Goal: Task Accomplishment & Management: Manage account settings

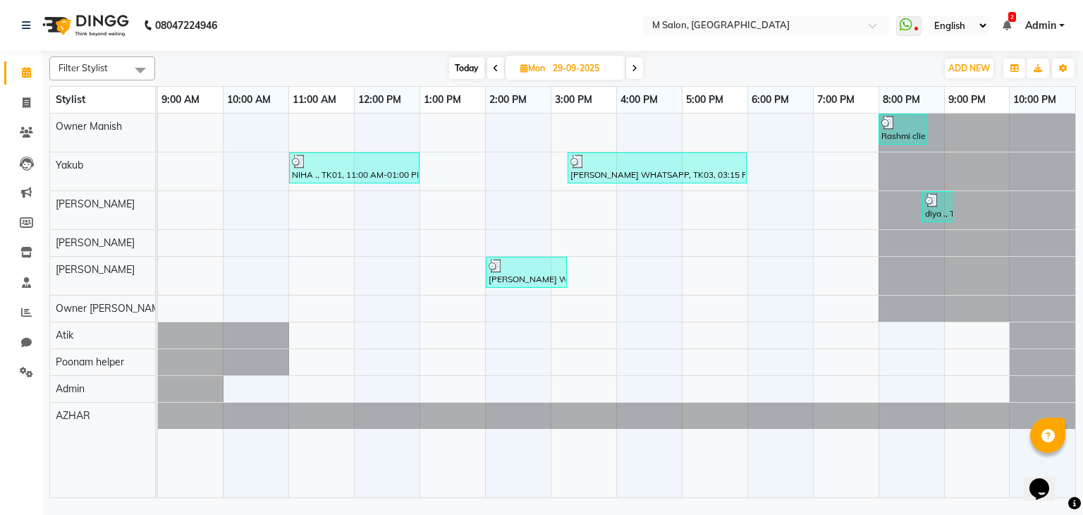
click at [463, 67] on span "Today" at bounding box center [466, 68] width 35 height 22
type input "02-10-2025"
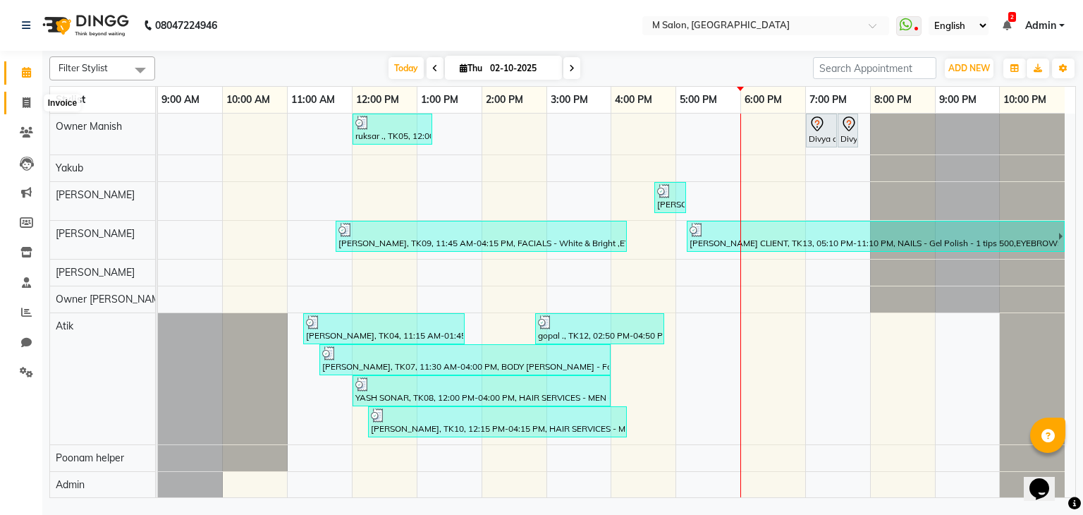
click at [23, 102] on icon at bounding box center [27, 102] width 8 height 11
select select "service"
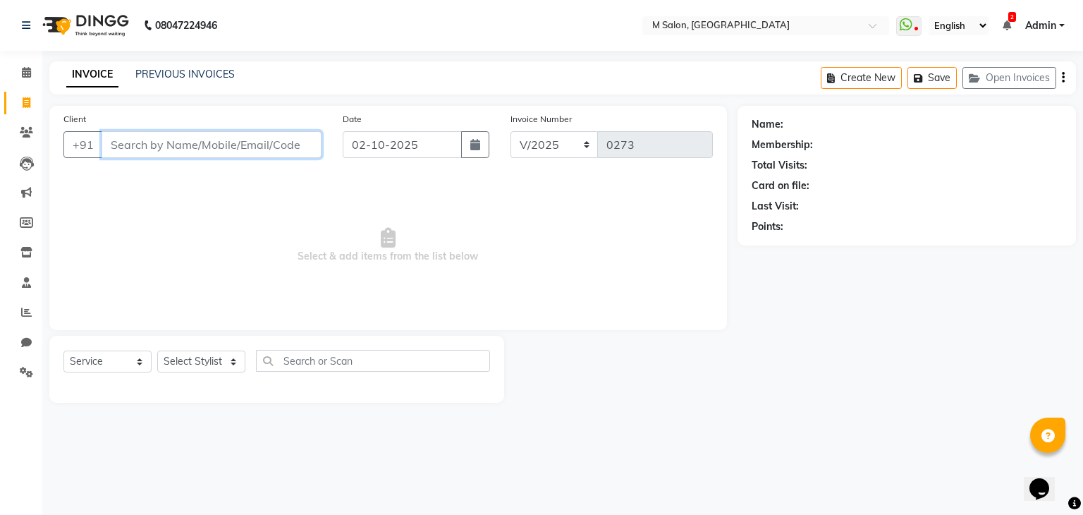
click at [169, 143] on input "Client" at bounding box center [212, 144] width 220 height 27
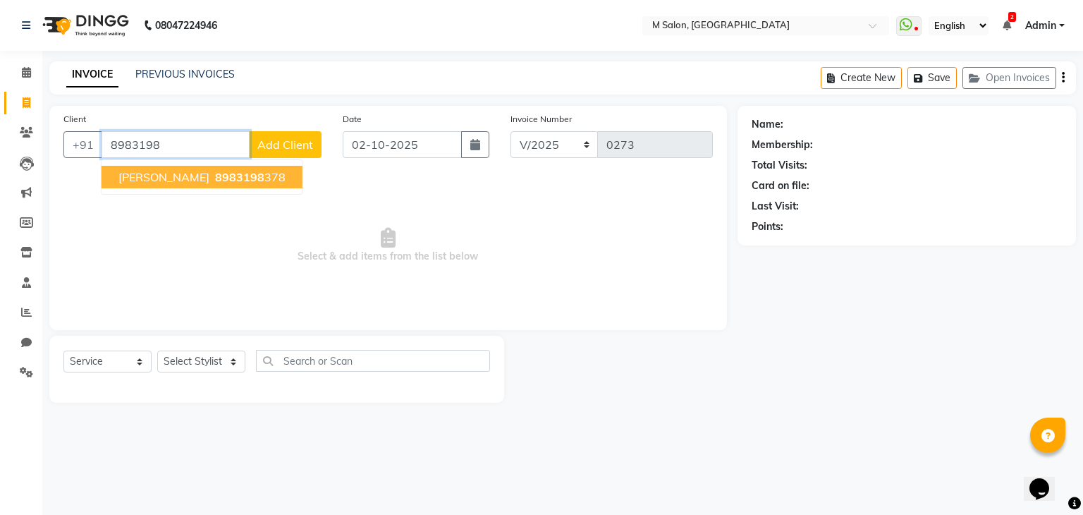
click at [219, 176] on span "8983198" at bounding box center [239, 177] width 49 height 14
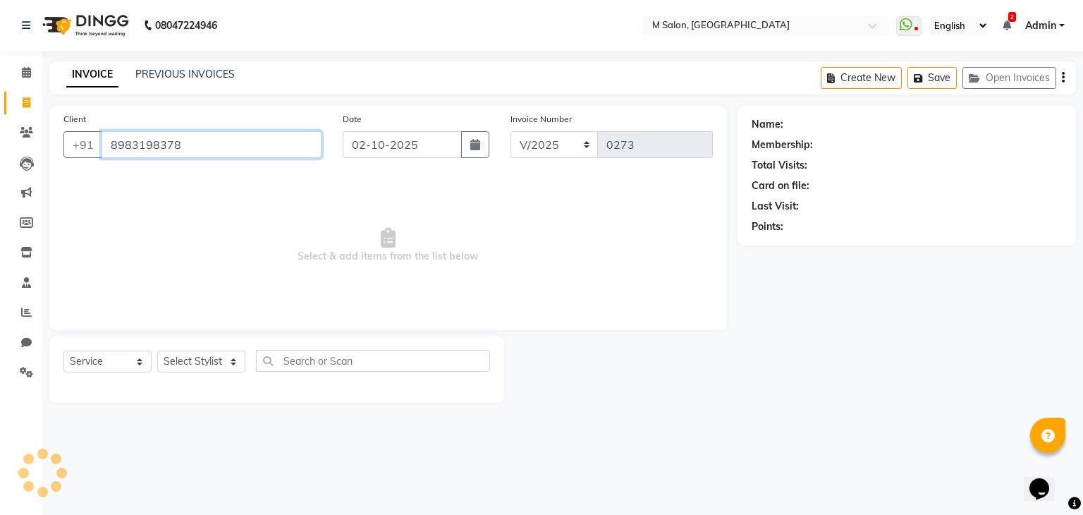
type input "8983198378"
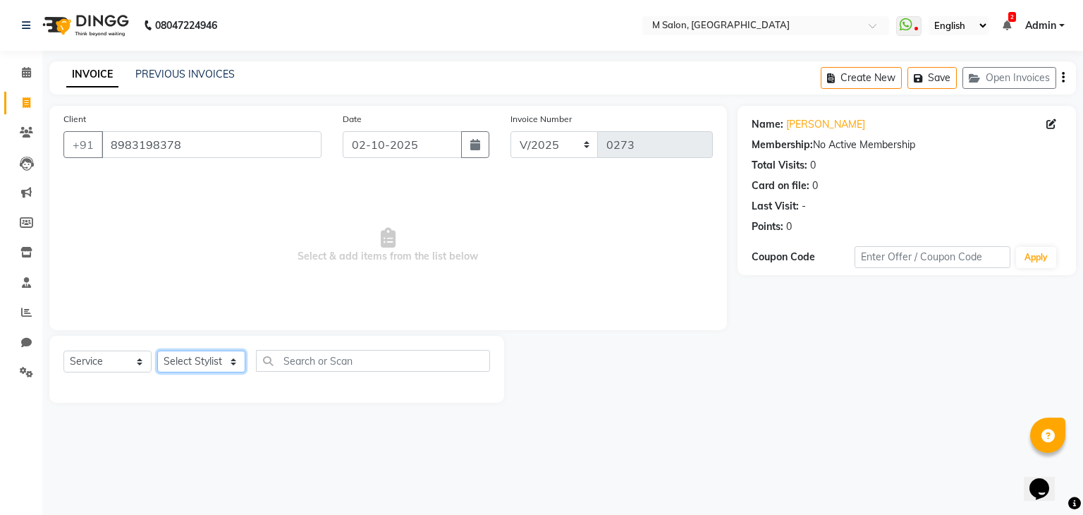
click at [174, 370] on select "Select Stylist Admin Atik AZHAR Heena Owner Manish Owner Rima Solanki Poonam he…" at bounding box center [201, 362] width 88 height 22
select select "93550"
click at [157, 351] on select "Select Stylist Admin Atik AZHAR Heena Owner Manish Owner Rima Solanki Poonam he…" at bounding box center [201, 362] width 88 height 22
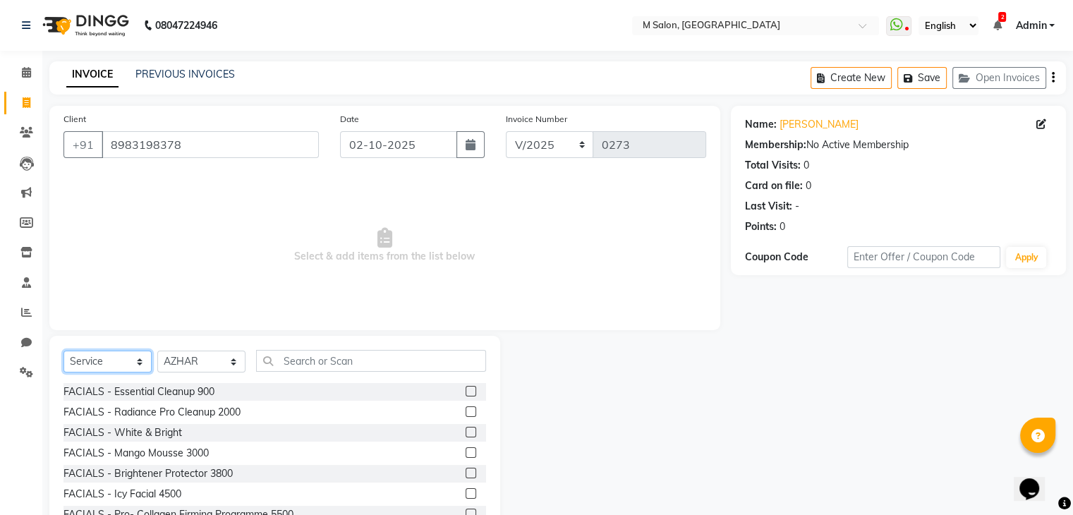
click at [90, 360] on select "Select Service Product Membership Package Voucher Prepaid Gift Card" at bounding box center [107, 362] width 88 height 22
click at [296, 365] on input "text" at bounding box center [371, 361] width 230 height 22
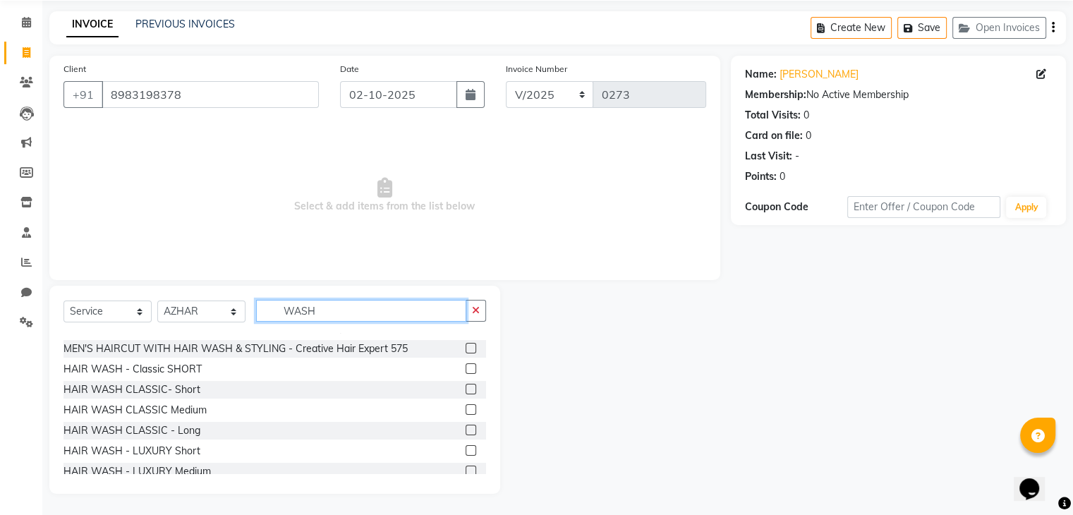
scroll to position [90, 0]
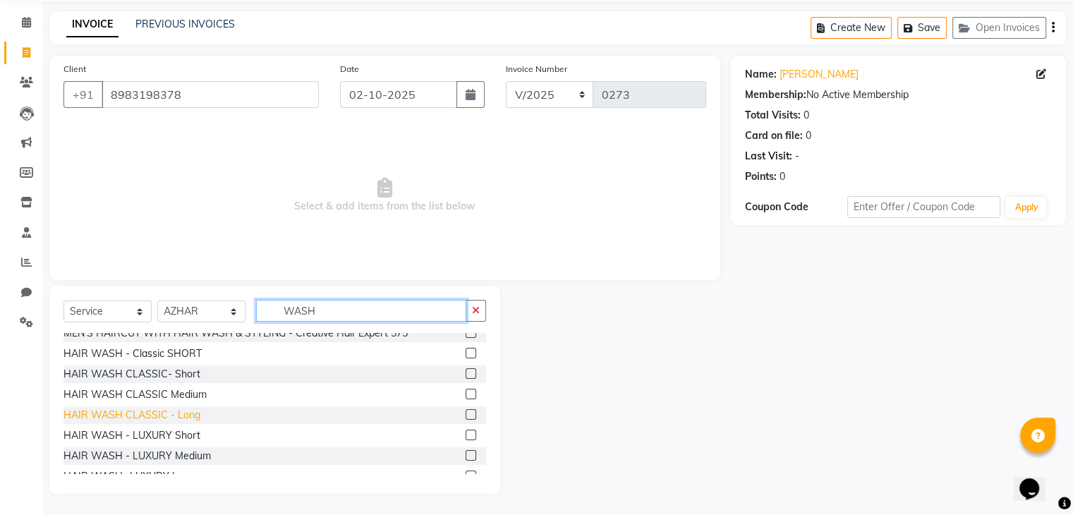
type input "WASH"
click at [134, 418] on div "HAIR WASH CLASSIC - Long" at bounding box center [131, 415] width 137 height 15
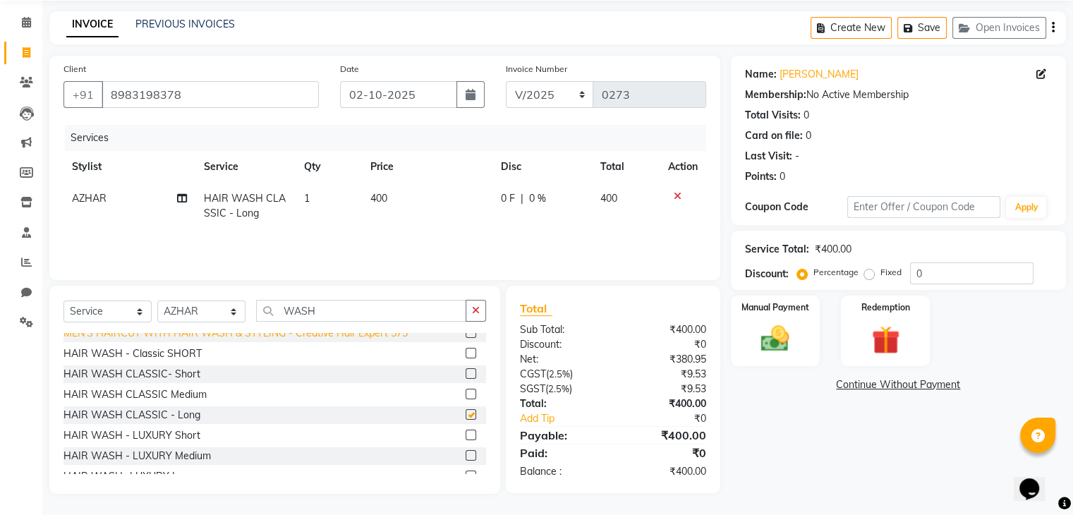
checkbox input "false"
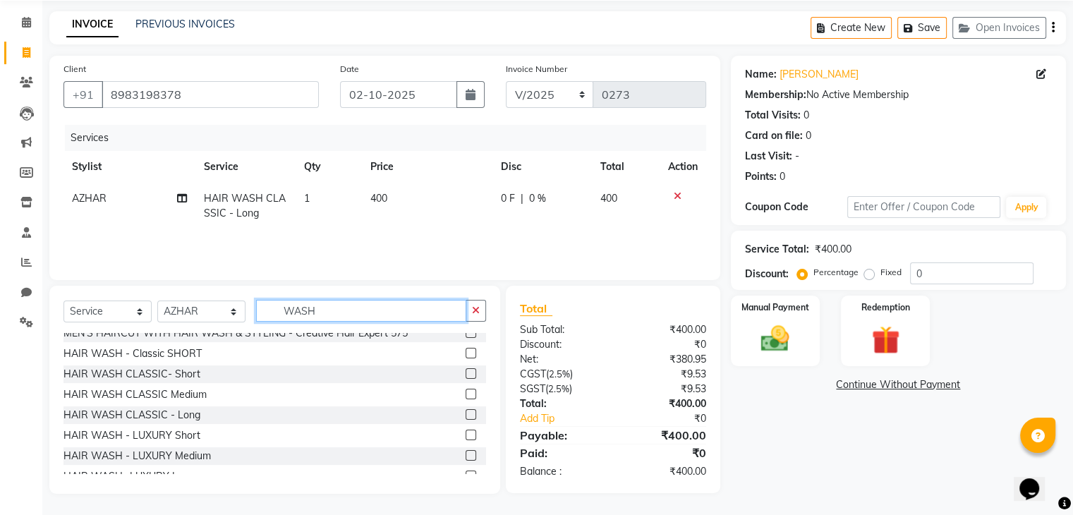
click at [324, 309] on input "WASH" at bounding box center [361, 311] width 210 height 22
type input "W"
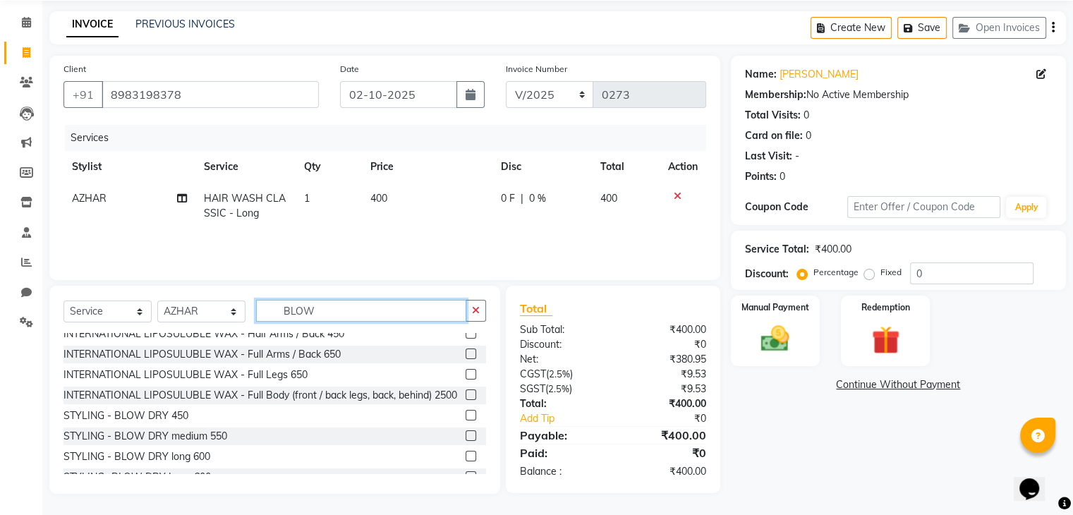
scroll to position [50, 0]
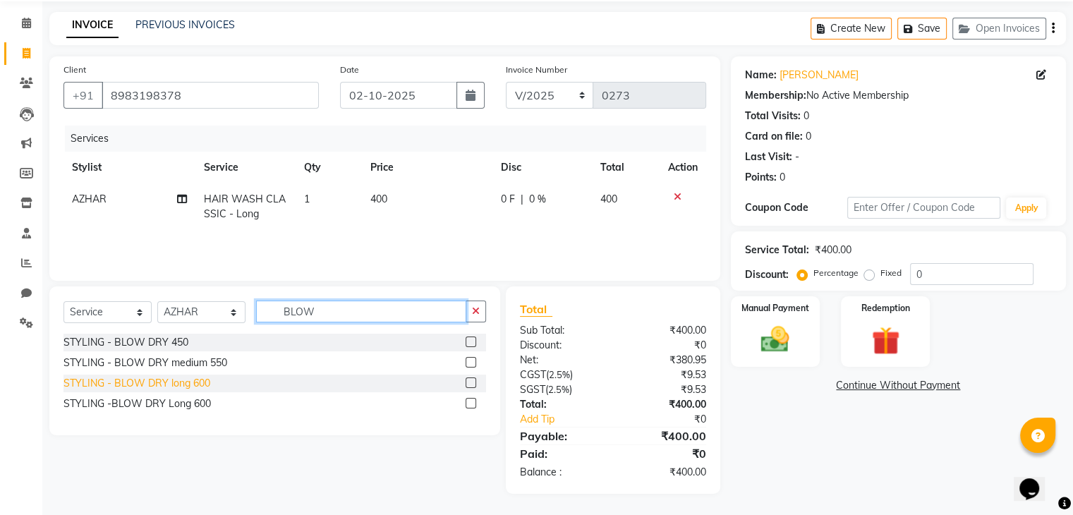
type input "BLOW"
click at [189, 384] on div "STYLING - BLOW DRY long 600" at bounding box center [136, 383] width 147 height 15
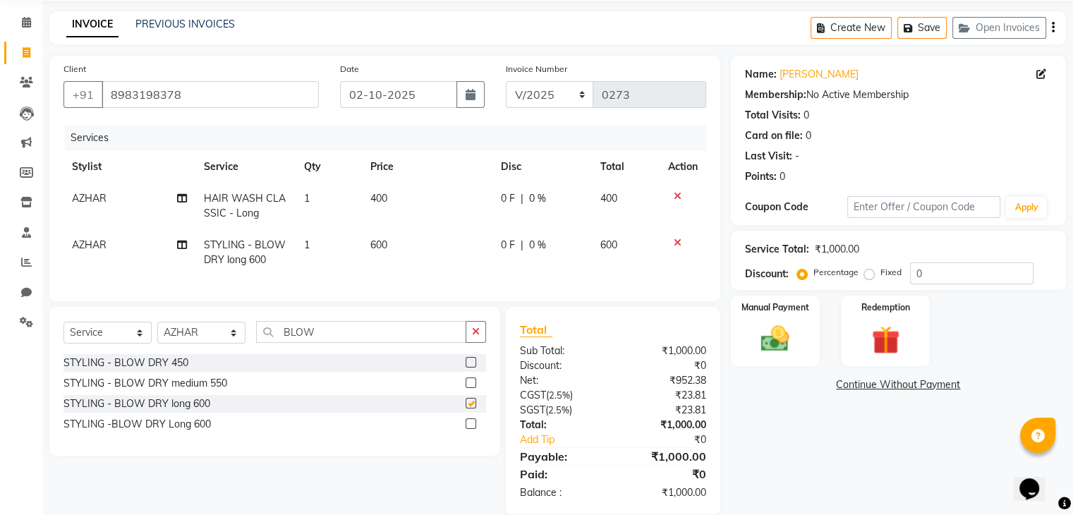
checkbox input "false"
click at [532, 200] on span "0 %" at bounding box center [537, 198] width 17 height 15
select select "93550"
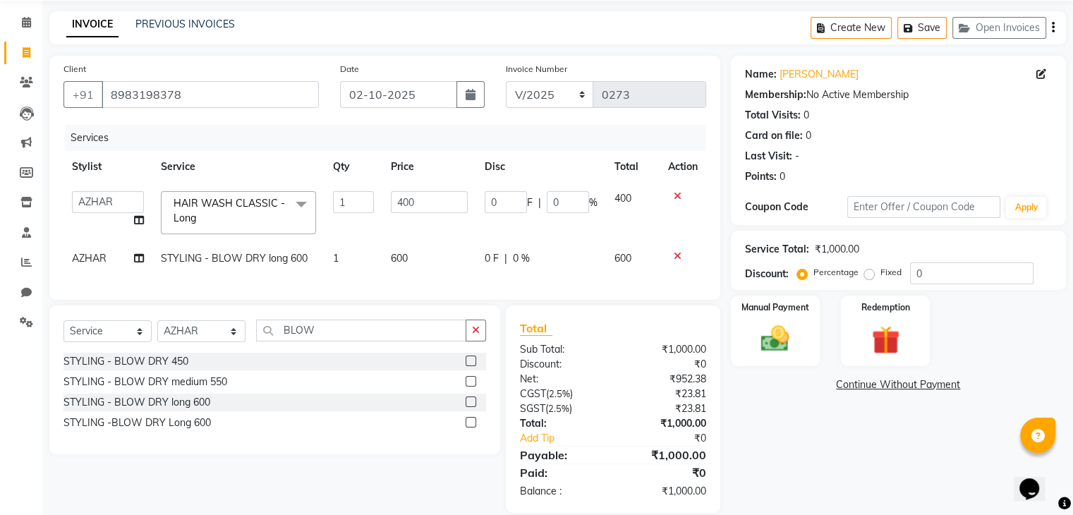
click at [532, 200] on span "F" at bounding box center [530, 202] width 6 height 15
click at [564, 204] on input "0" at bounding box center [568, 202] width 42 height 22
type input "20"
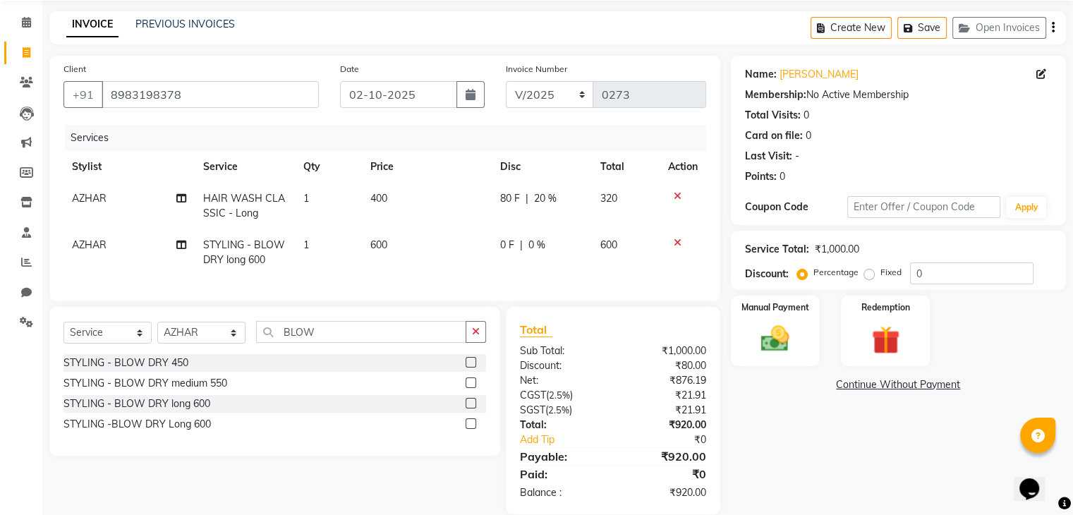
click at [521, 261] on td "0 F | 0 %" at bounding box center [542, 252] width 100 height 47
select select "93550"
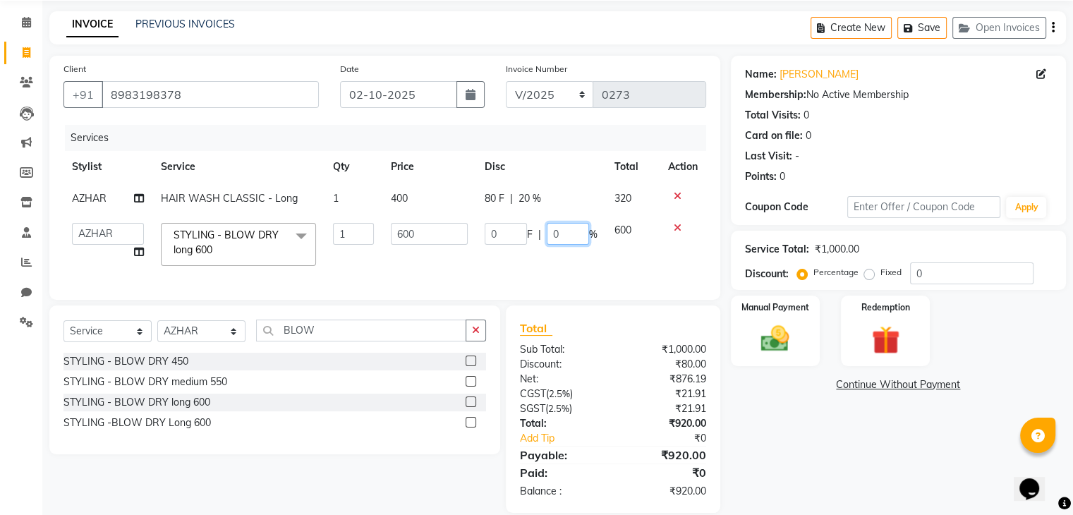
click at [568, 235] on input "0" at bounding box center [568, 234] width 42 height 22
type input "20"
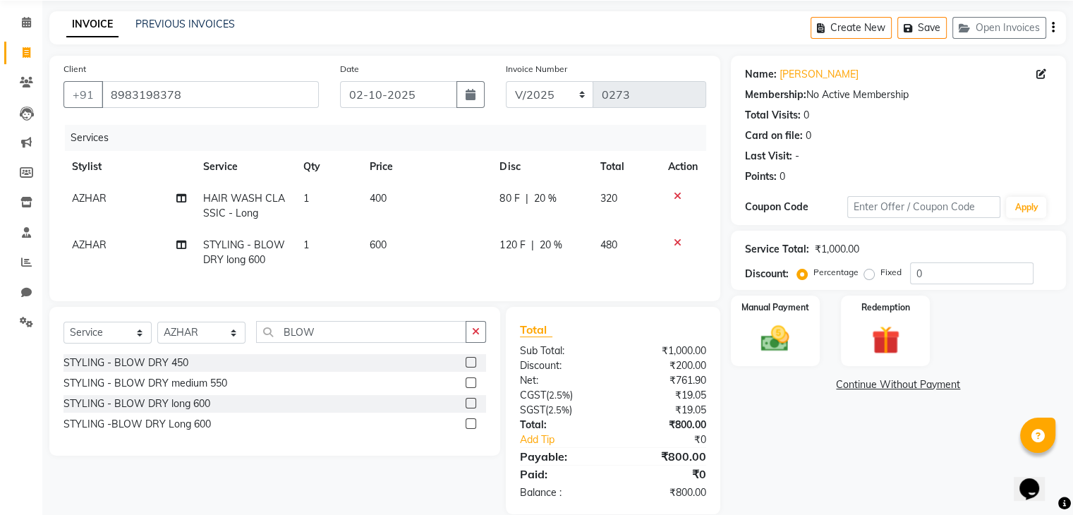
click at [481, 281] on div "Services Stylist Service Qty Price Disc Total Action AZHAR HAIR WASH CLASSIC - …" at bounding box center [384, 206] width 643 height 162
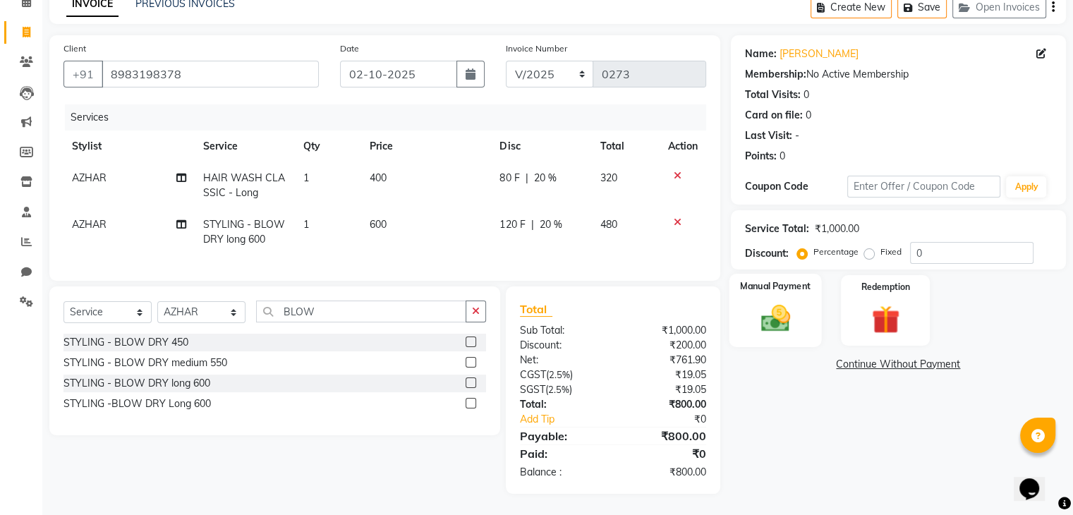
click at [776, 302] on img at bounding box center [774, 319] width 47 height 34
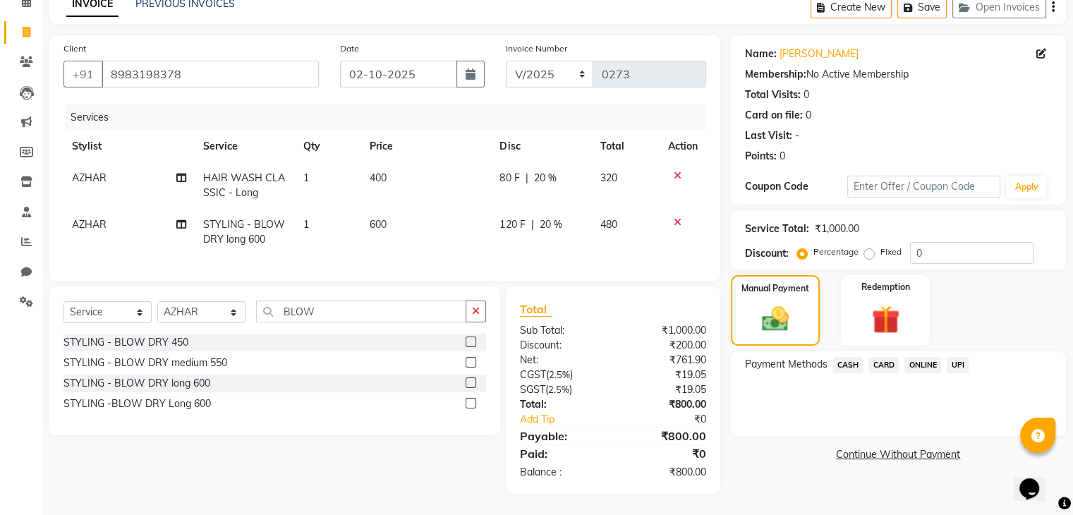
click at [959, 357] on span "UPI" at bounding box center [958, 365] width 22 height 16
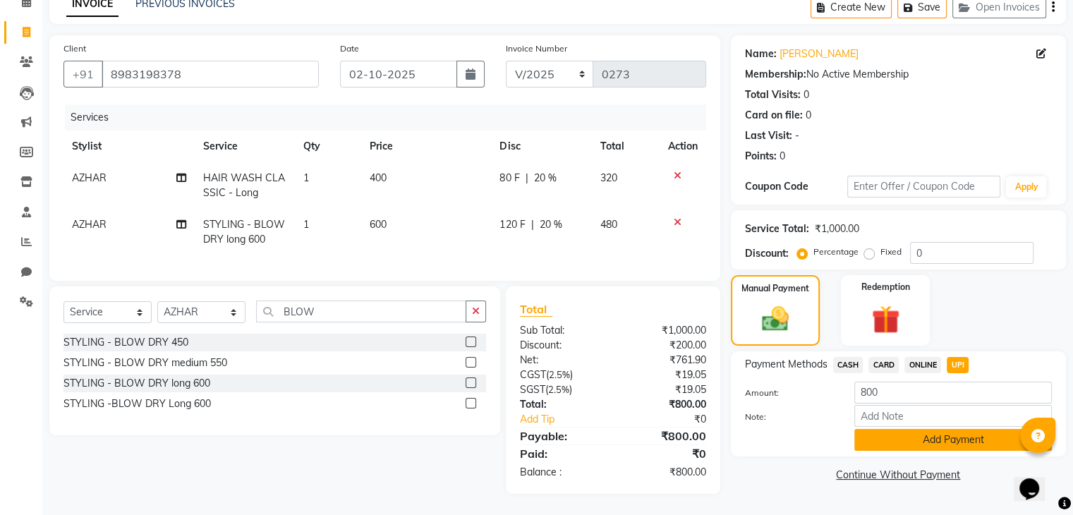
click at [923, 431] on button "Add Payment" at bounding box center [952, 440] width 197 height 22
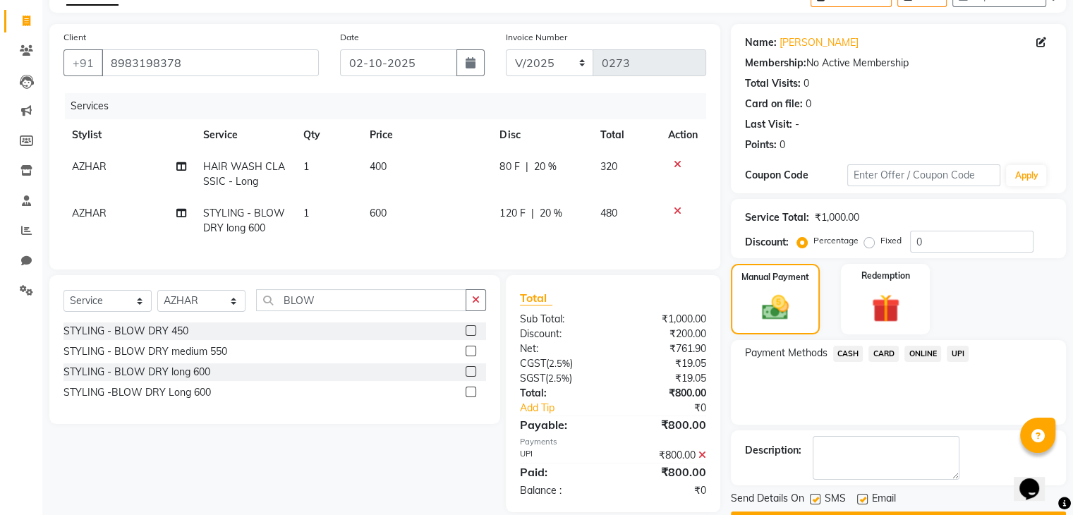
scroll to position [121, 0]
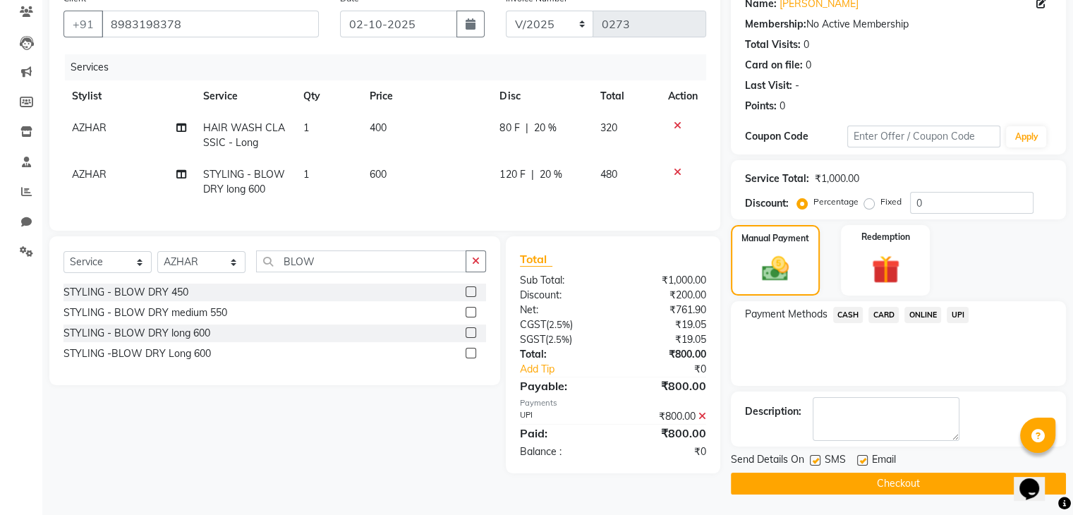
click at [927, 486] on button "Checkout" at bounding box center [898, 484] width 335 height 22
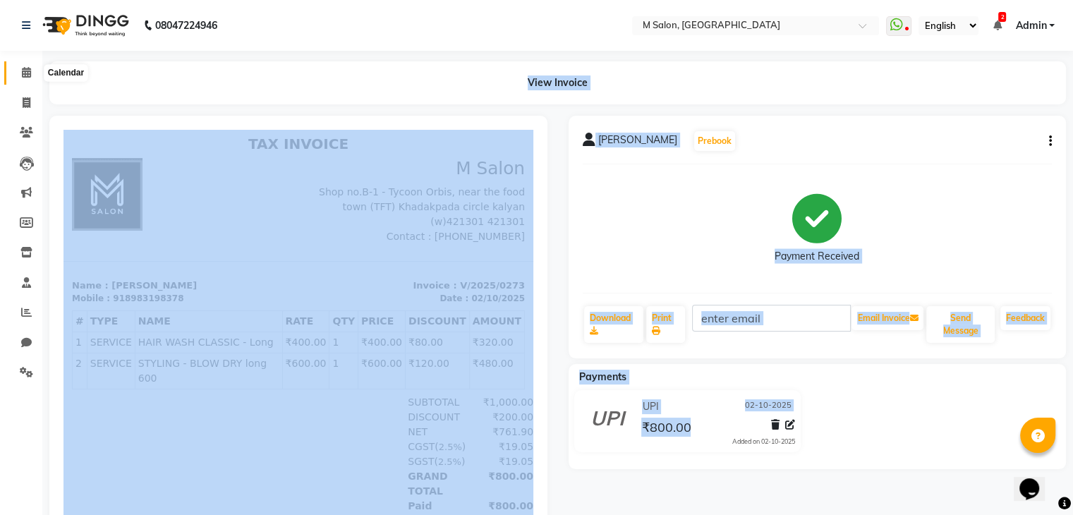
drag, startPoint x: 927, startPoint y: 486, endPoint x: 22, endPoint y: 71, distance: 995.7
click at [22, 71] on app-home "08047224946 Select Location × M Salon, Kalyan WhatsApp Status ✕ Status: Disconn…" at bounding box center [536, 290] width 1073 height 580
click at [22, 71] on icon at bounding box center [26, 72] width 9 height 11
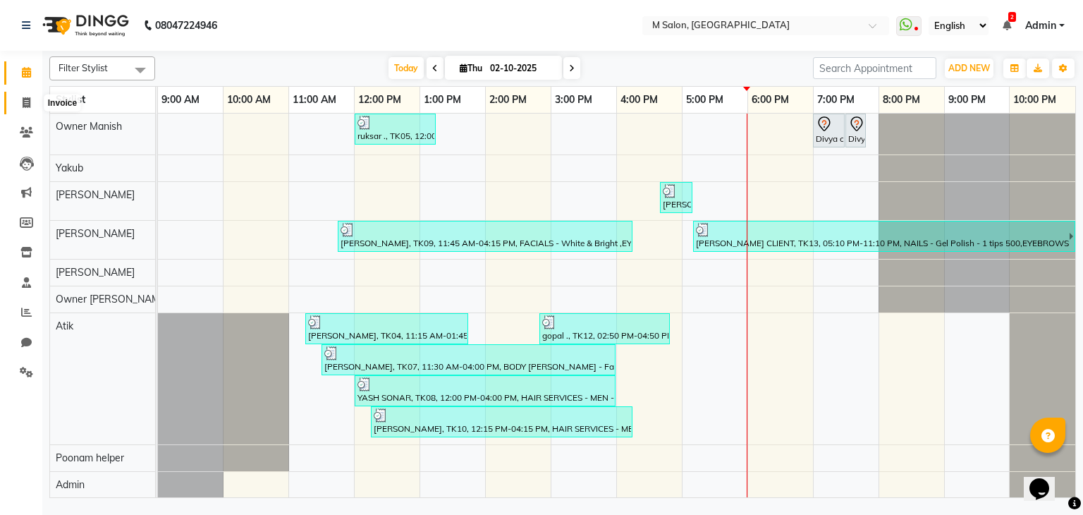
click at [28, 97] on icon at bounding box center [27, 102] width 8 height 11
select select "service"
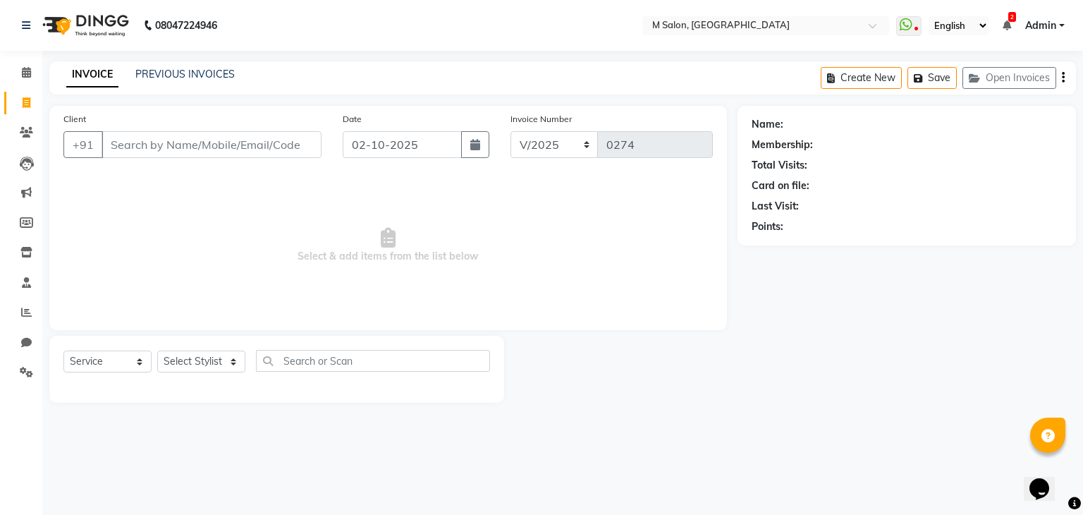
drag, startPoint x: 135, startPoint y: 159, endPoint x: 127, endPoint y: 145, distance: 16.5
click at [127, 145] on div "Client +91" at bounding box center [192, 140] width 279 height 58
click at [127, 145] on input "Client" at bounding box center [212, 144] width 220 height 27
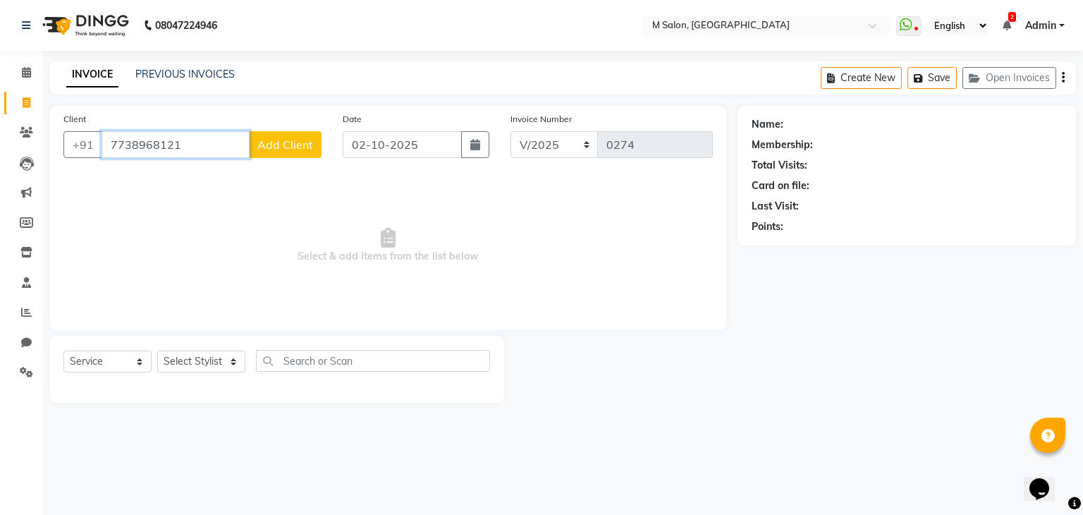
type input "7738968121"
click at [275, 139] on span "Add Client" at bounding box center [285, 145] width 56 height 14
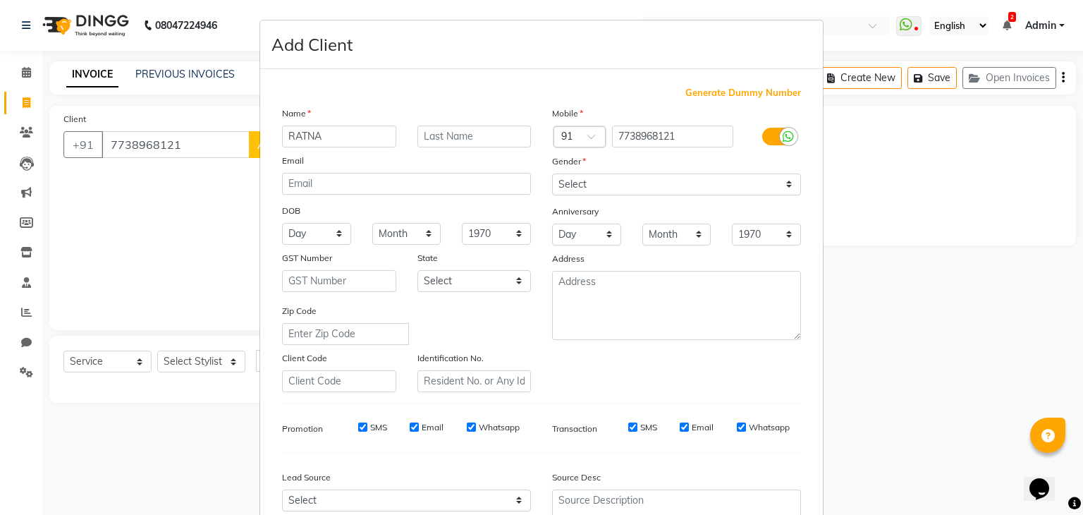
type input "RATNA"
click at [434, 140] on input "text" at bounding box center [475, 137] width 114 height 22
type input "RUPAWTE"
click at [626, 188] on select "Select Male Female Other Prefer Not To Say" at bounding box center [676, 185] width 249 height 22
select select "female"
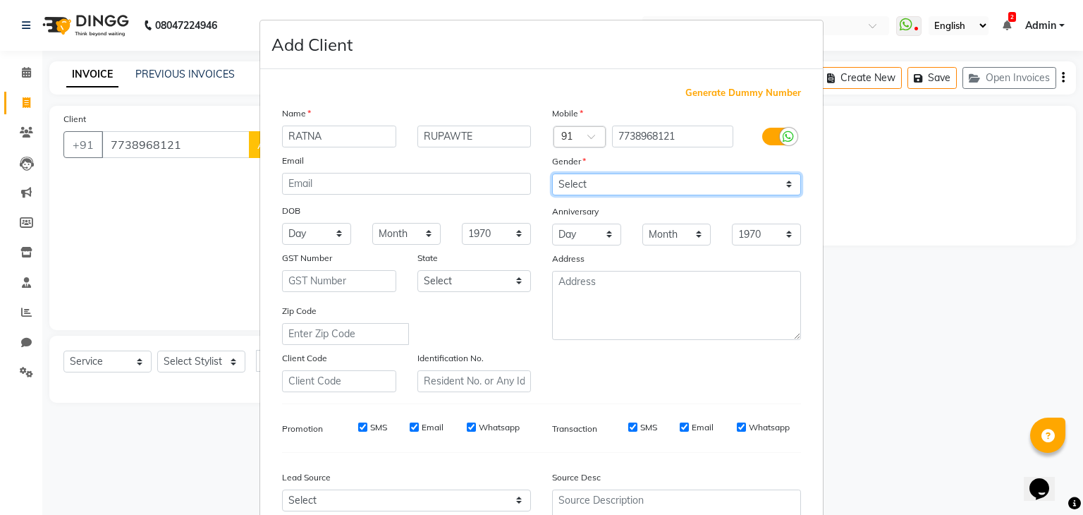
click at [552, 174] on select "Select Male Female Other Prefer Not To Say" at bounding box center [676, 185] width 249 height 22
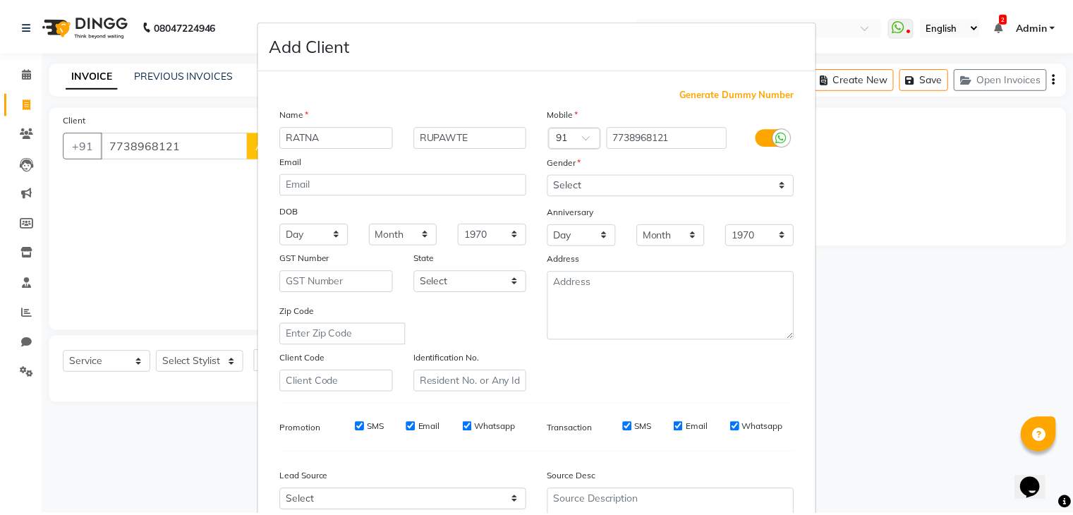
scroll to position [143, 0]
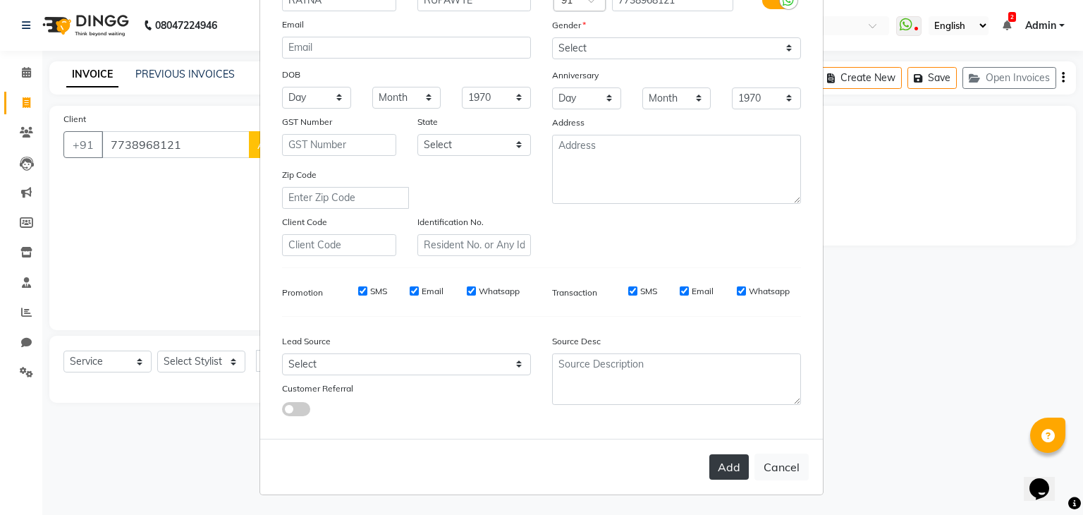
click at [711, 459] on button "Add" at bounding box center [729, 466] width 39 height 25
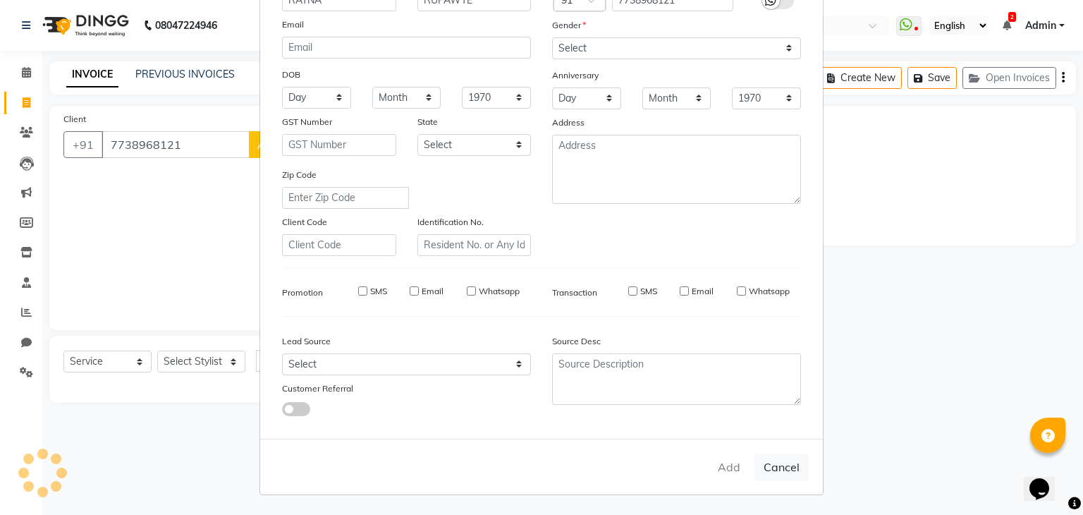
select select
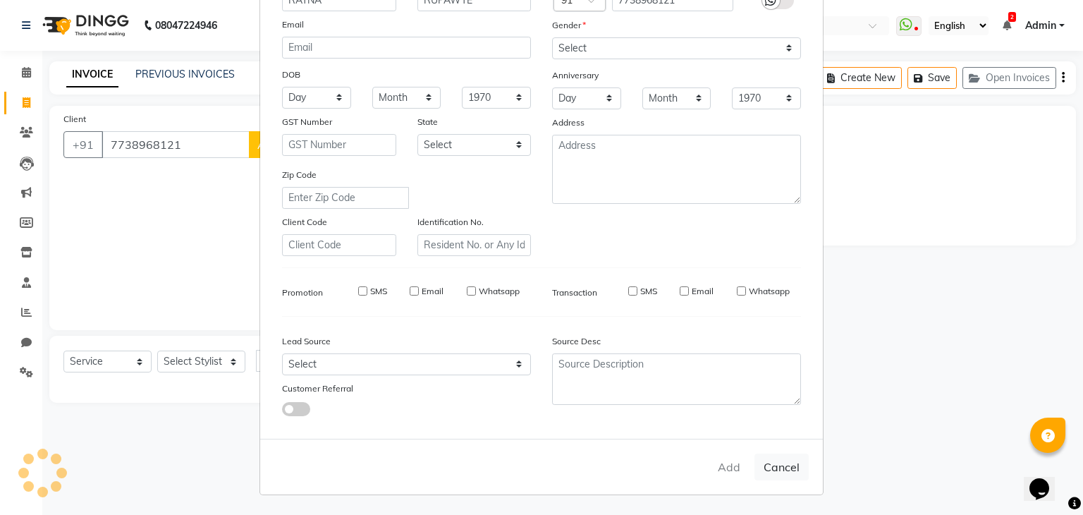
select select
checkbox input "false"
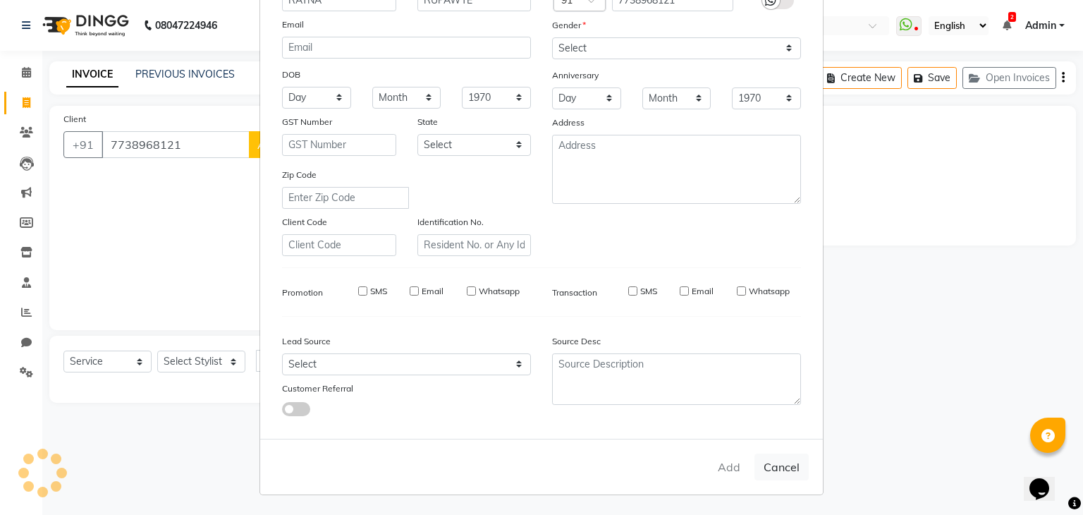
checkbox input "false"
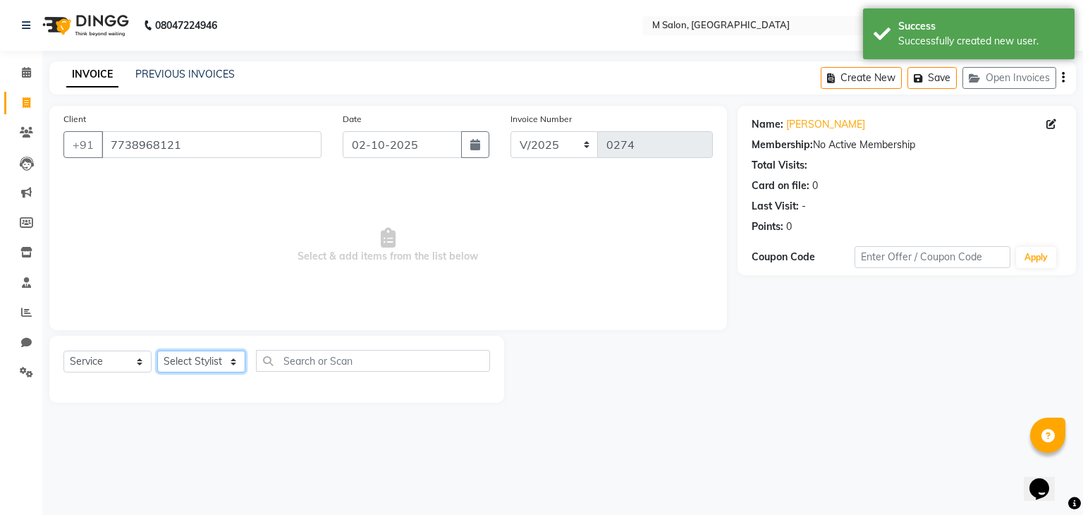
click at [176, 364] on select "Select Stylist Admin Atik AZHAR Heena Owner Manish Owner Rima Solanki Poonam he…" at bounding box center [201, 362] width 88 height 22
select select "87581"
click at [157, 351] on select "Select Stylist Admin Atik AZHAR Heena Owner Manish Owner Rima Solanki Poonam he…" at bounding box center [201, 362] width 88 height 22
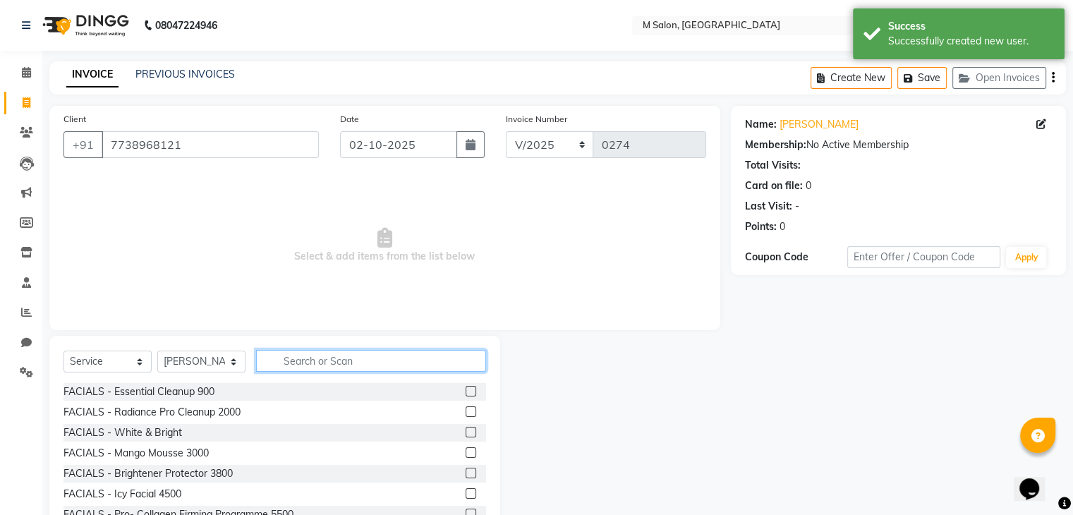
click at [312, 365] on input "text" at bounding box center [371, 361] width 230 height 22
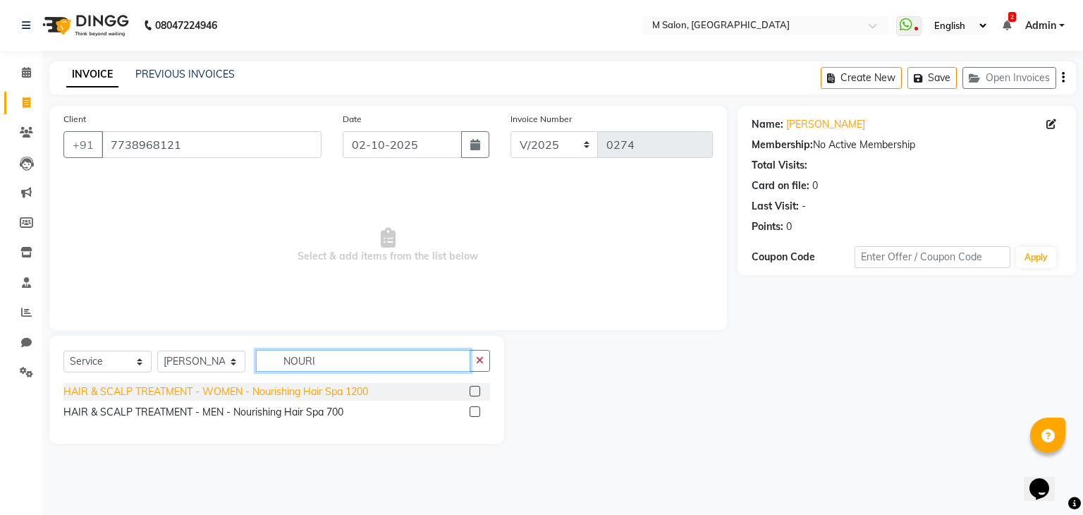
type input "NOURI"
click at [299, 395] on div "HAIR & SCALP TREATMENT - WOMEN - Nourishing Hair Spa 1200" at bounding box center [215, 391] width 305 height 15
checkbox input "false"
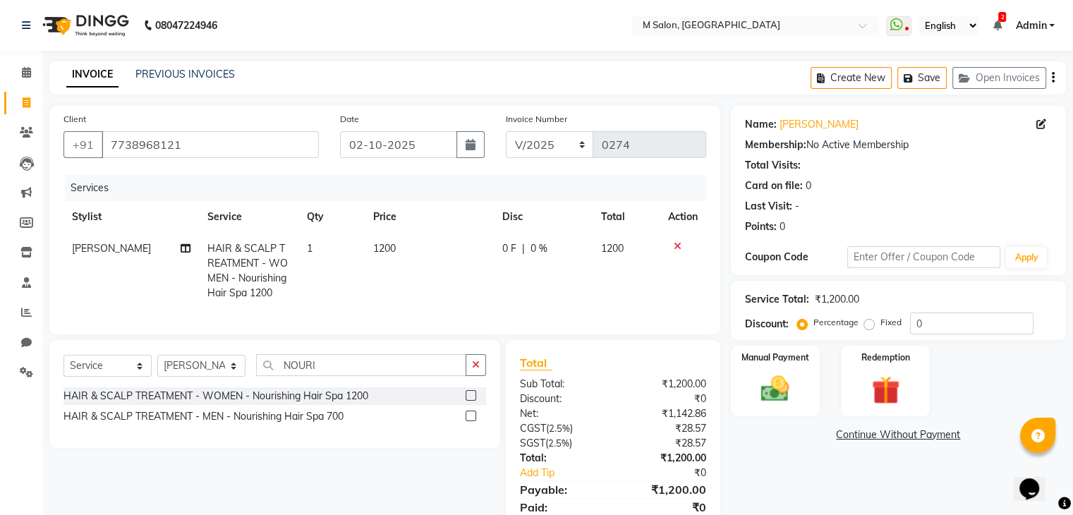
click at [530, 248] on span "0 %" at bounding box center [538, 248] width 17 height 15
select select "87581"
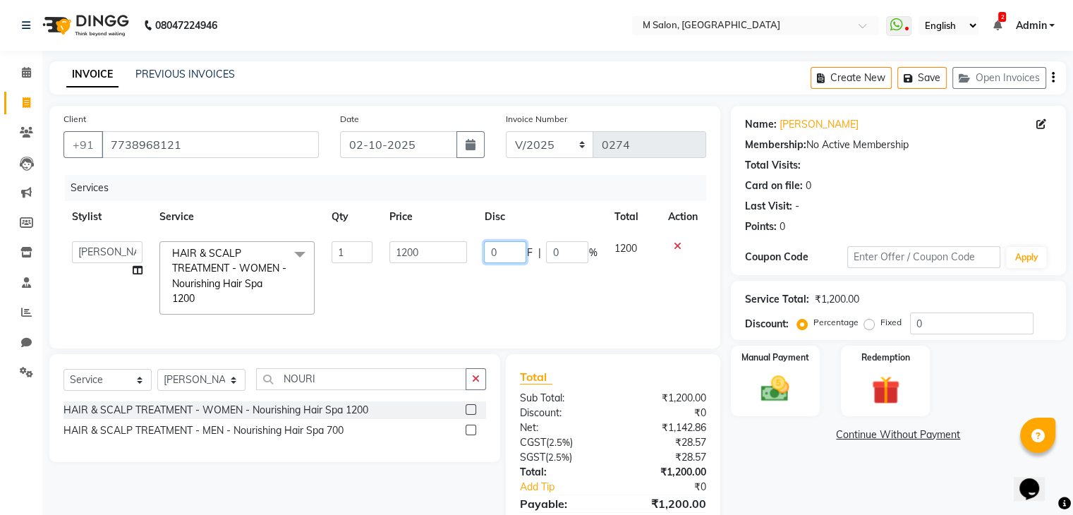
click at [504, 249] on input "0" at bounding box center [505, 252] width 42 height 22
type input "500"
click at [503, 280] on td "500 F | 0 %" at bounding box center [540, 278] width 130 height 90
select select "87581"
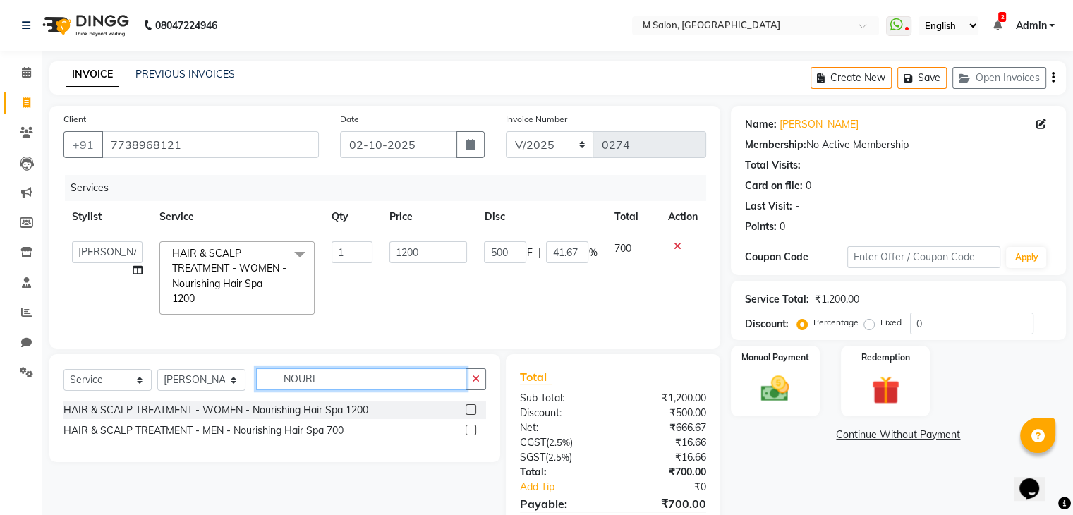
click at [345, 385] on input "NOURI" at bounding box center [361, 379] width 210 height 22
type input "N"
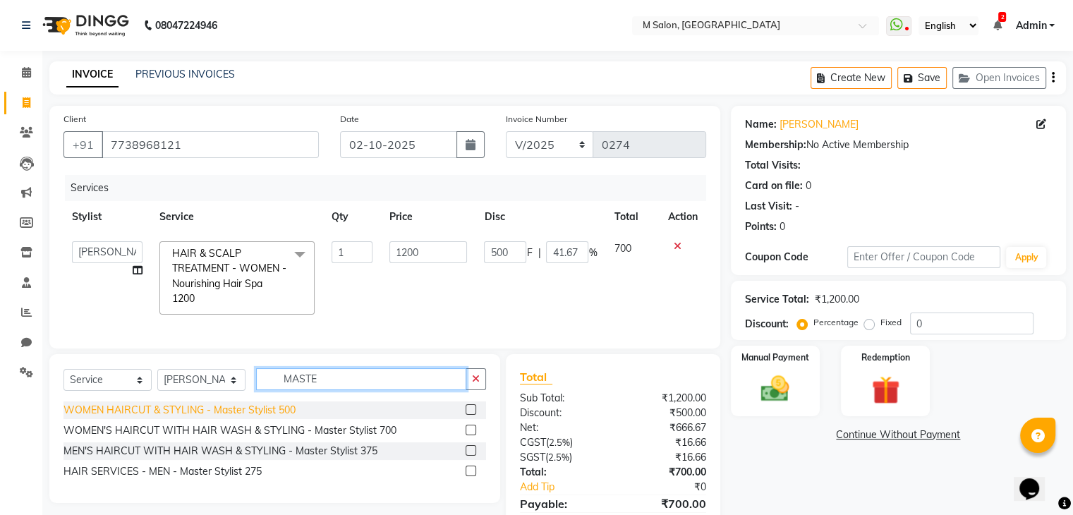
type input "MASTE"
click at [247, 418] on div "WOMEN HAIRCUT & STYLING - Master Stylist 500" at bounding box center [179, 410] width 232 height 15
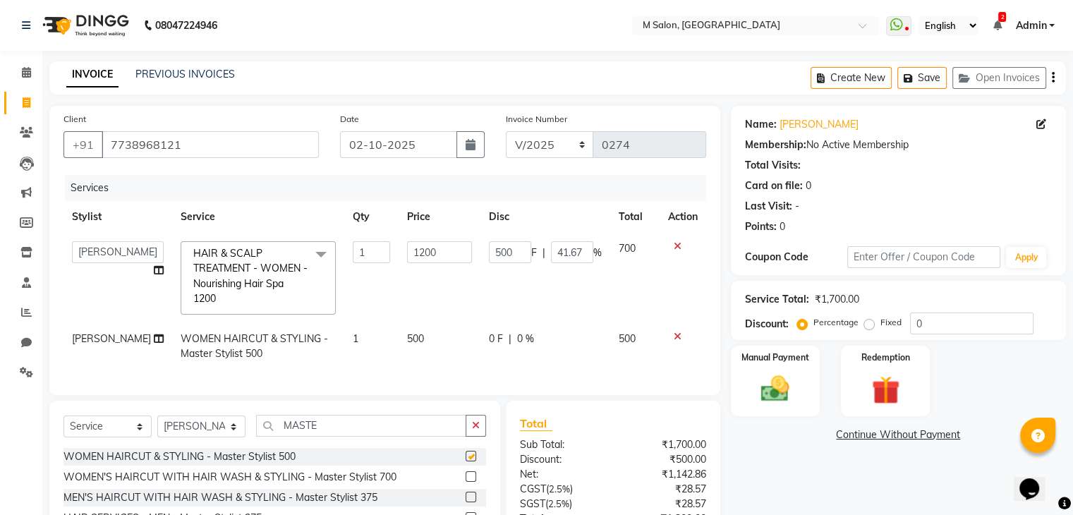
checkbox input "false"
click at [518, 339] on span "0 %" at bounding box center [525, 338] width 17 height 15
select select "87581"
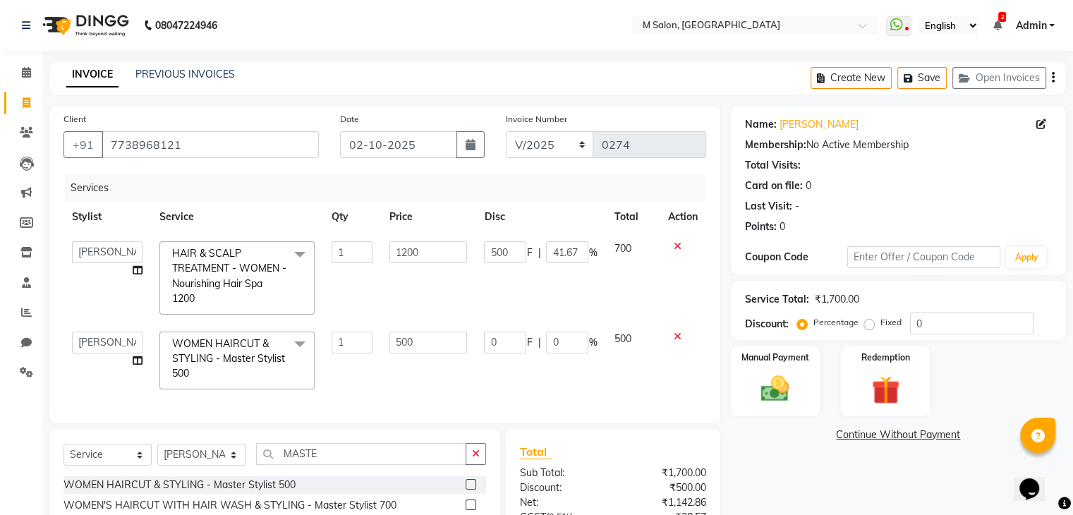
click at [571, 331] on td "0 F | 0 %" at bounding box center [540, 360] width 130 height 75
click at [568, 349] on input "0" at bounding box center [567, 342] width 42 height 22
type input "20"
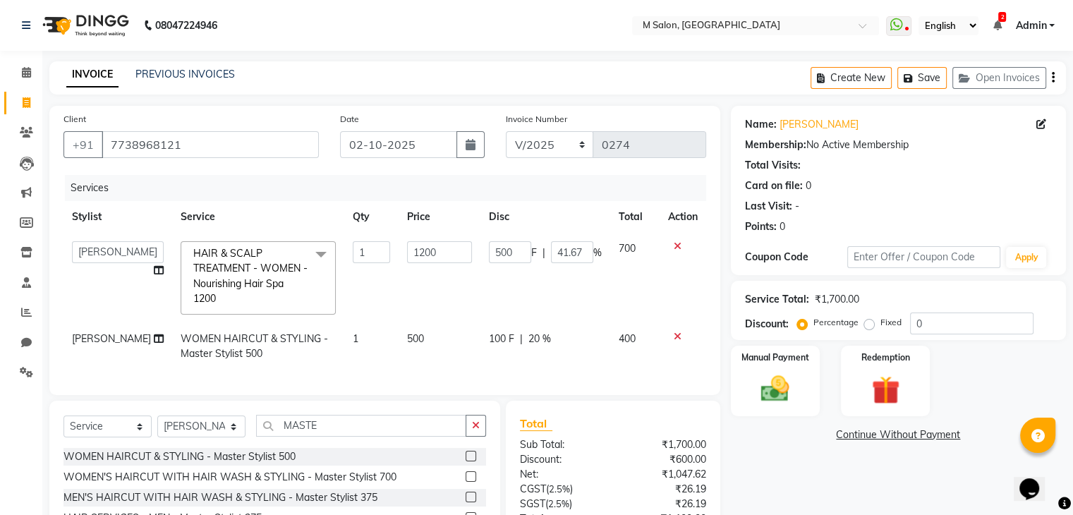
click at [601, 298] on td "500 F | 41.67 %" at bounding box center [545, 278] width 130 height 90
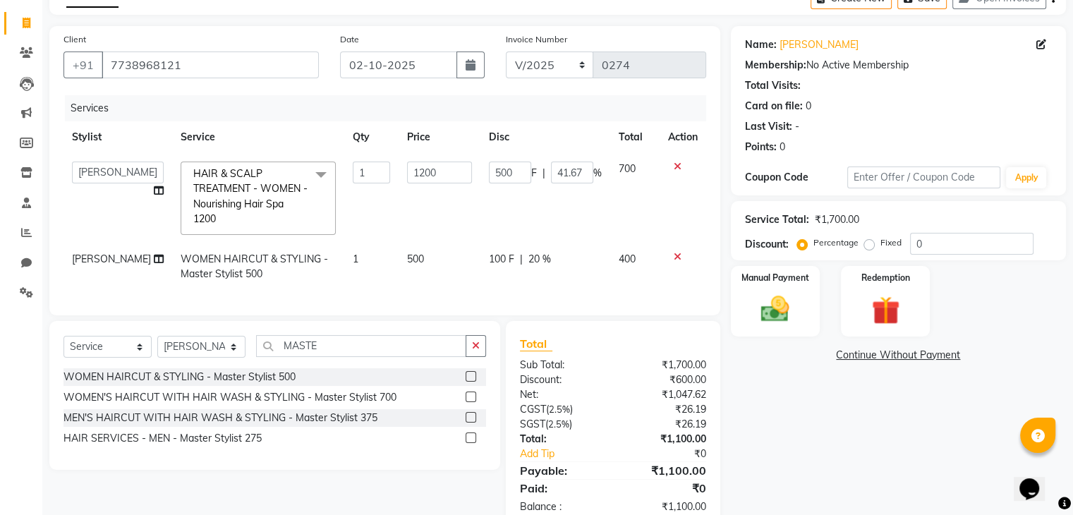
scroll to position [125, 0]
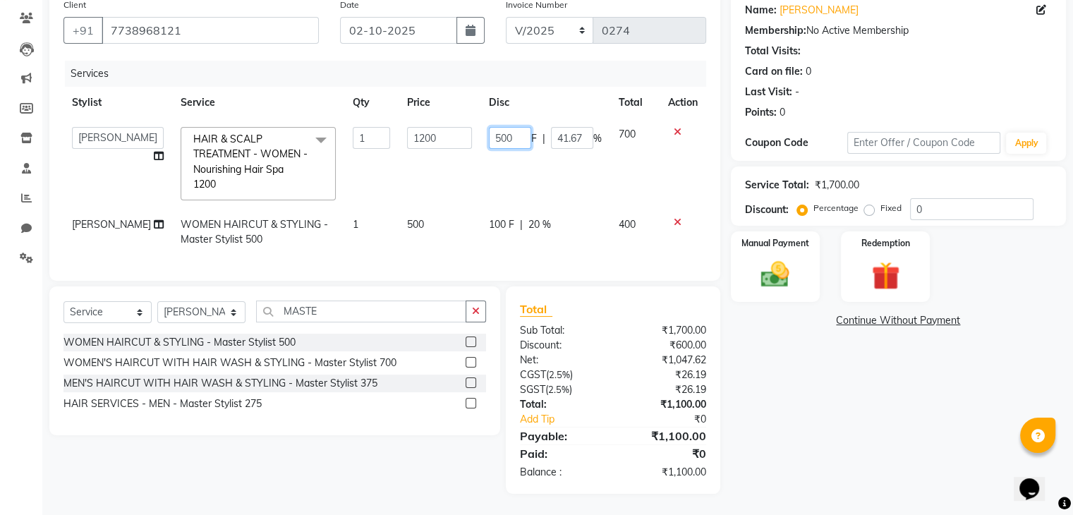
click at [494, 130] on input "500" at bounding box center [510, 138] width 42 height 22
type input "400"
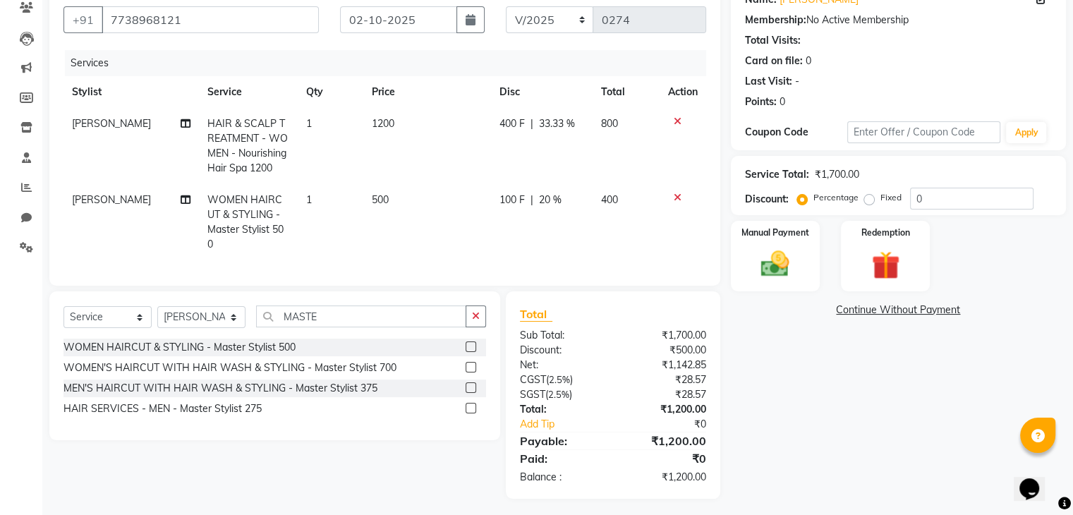
click at [559, 170] on td "400 F | 33.33 %" at bounding box center [542, 146] width 102 height 76
select select "87581"
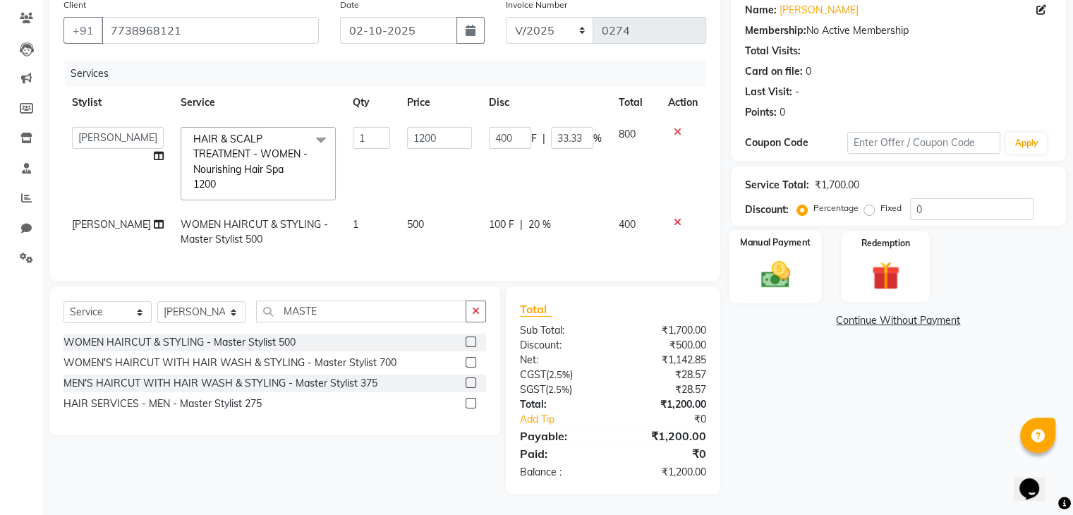
click at [784, 258] on img at bounding box center [774, 275] width 47 height 34
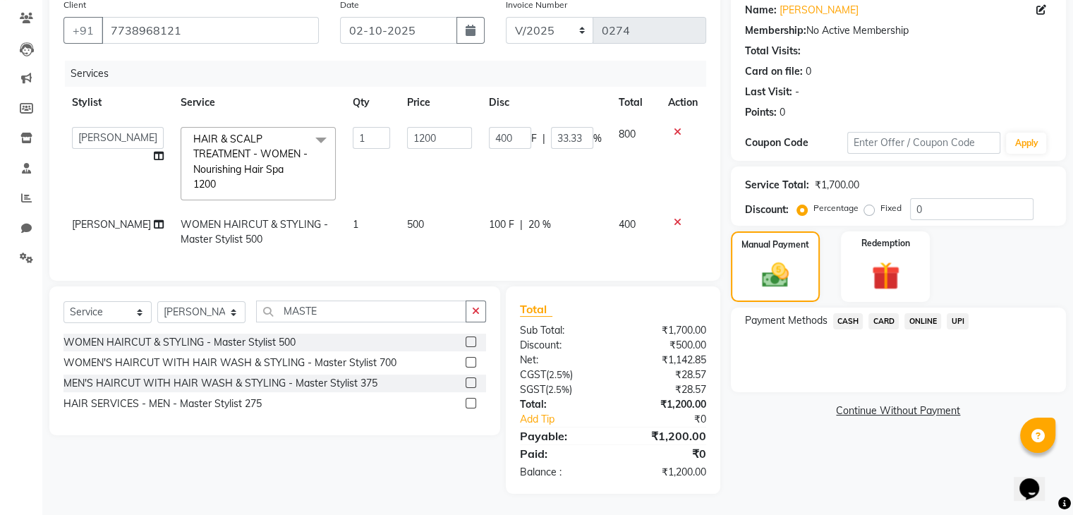
click at [959, 313] on span "UPI" at bounding box center [958, 321] width 22 height 16
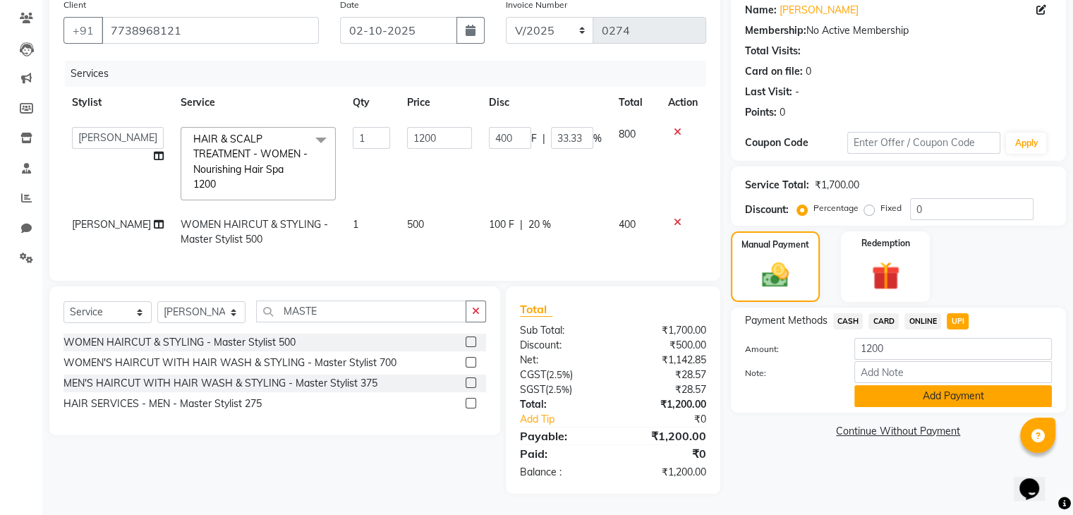
click at [920, 387] on button "Add Payment" at bounding box center [952, 396] width 197 height 22
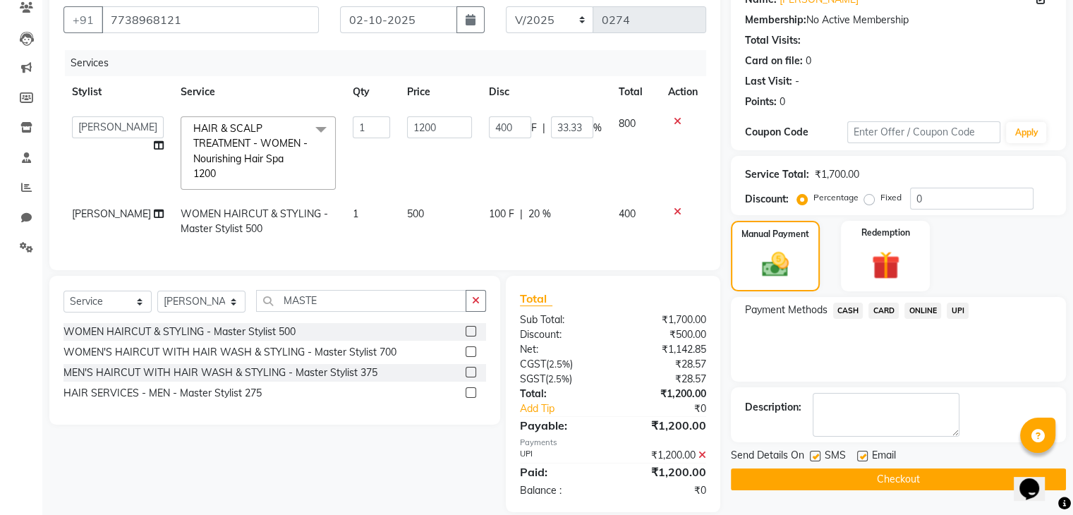
click at [914, 477] on button "Checkout" at bounding box center [898, 479] width 335 height 22
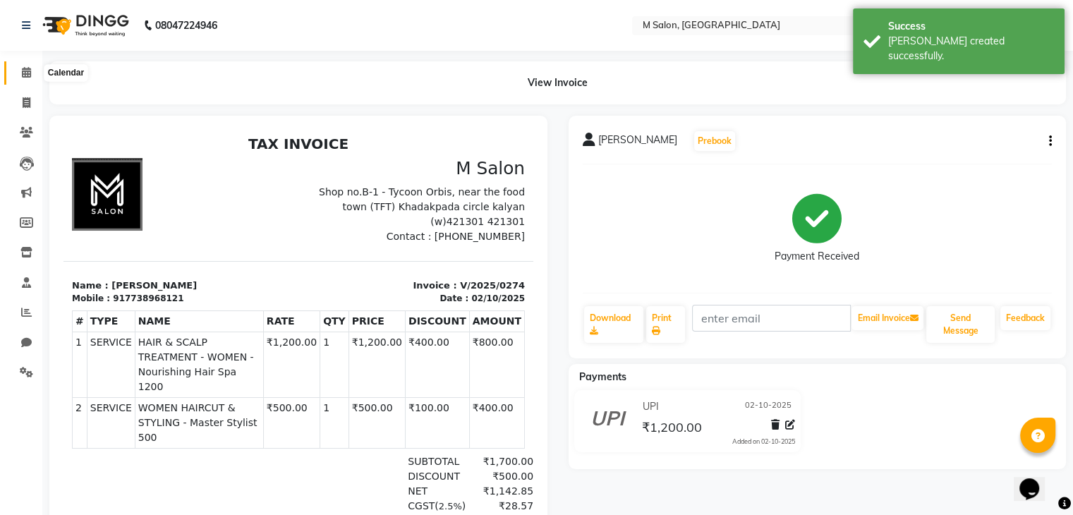
click at [23, 73] on icon at bounding box center [26, 72] width 9 height 11
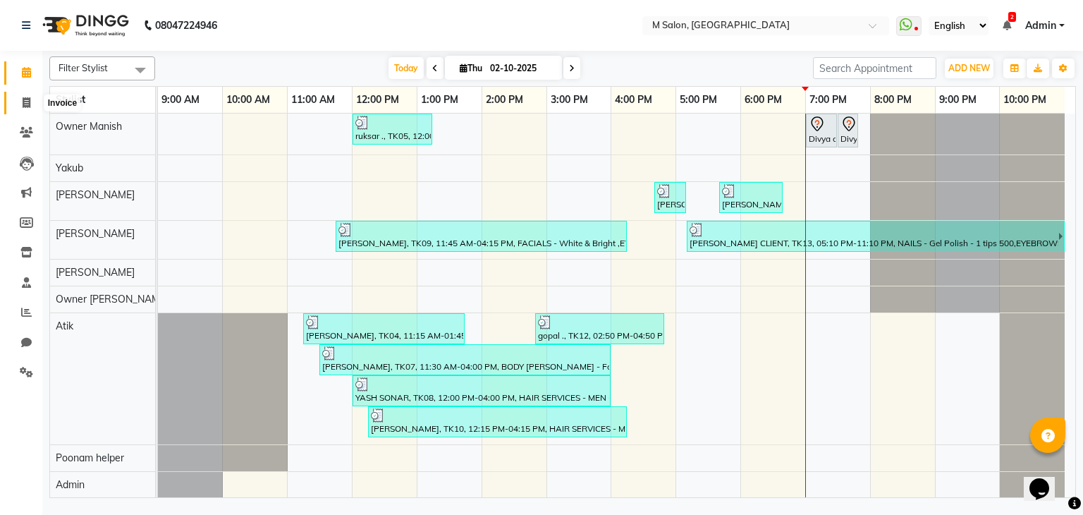
click at [25, 97] on icon at bounding box center [27, 102] width 8 height 11
select select "service"
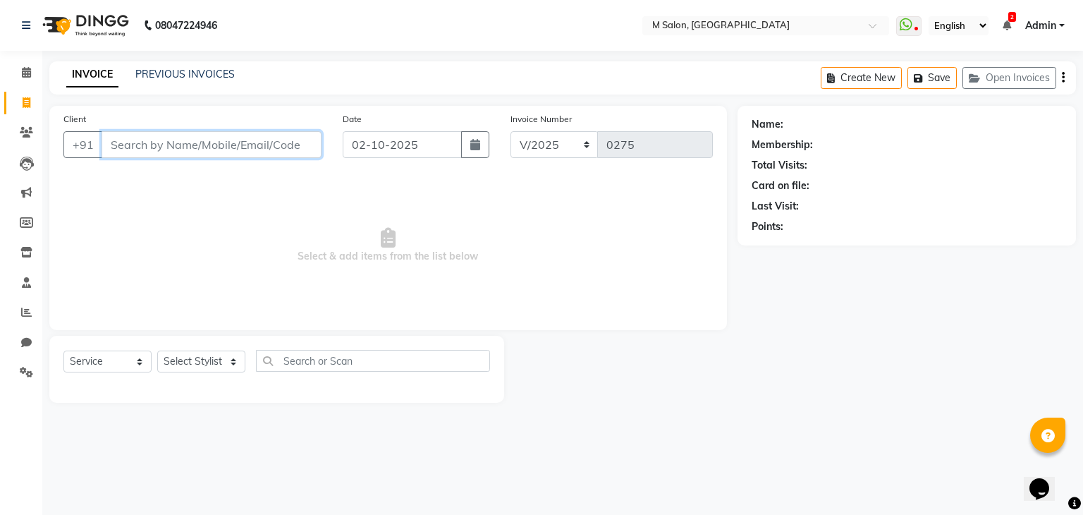
click at [220, 146] on input "Client" at bounding box center [212, 144] width 220 height 27
type input "9892234200"
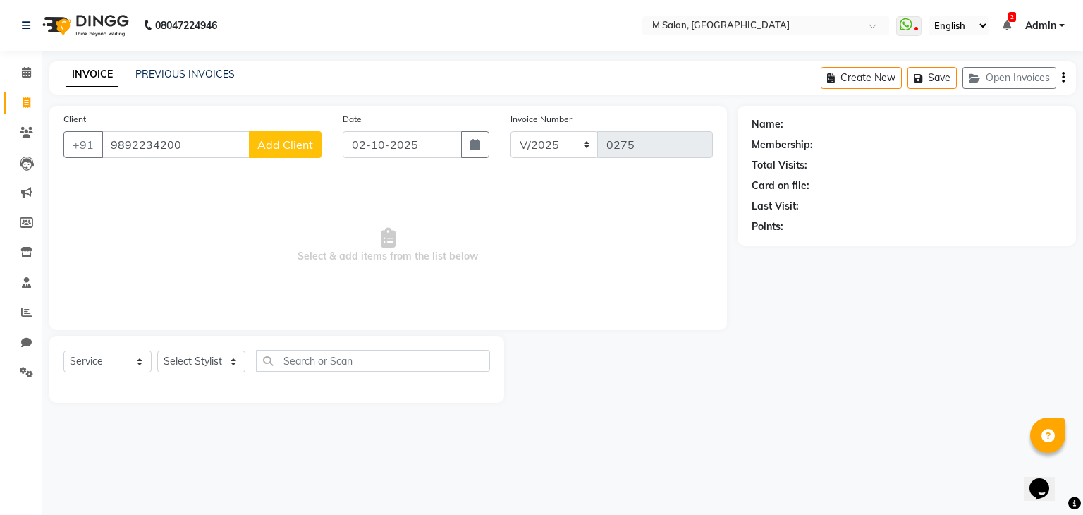
click at [312, 139] on span "Add Client" at bounding box center [285, 145] width 56 height 14
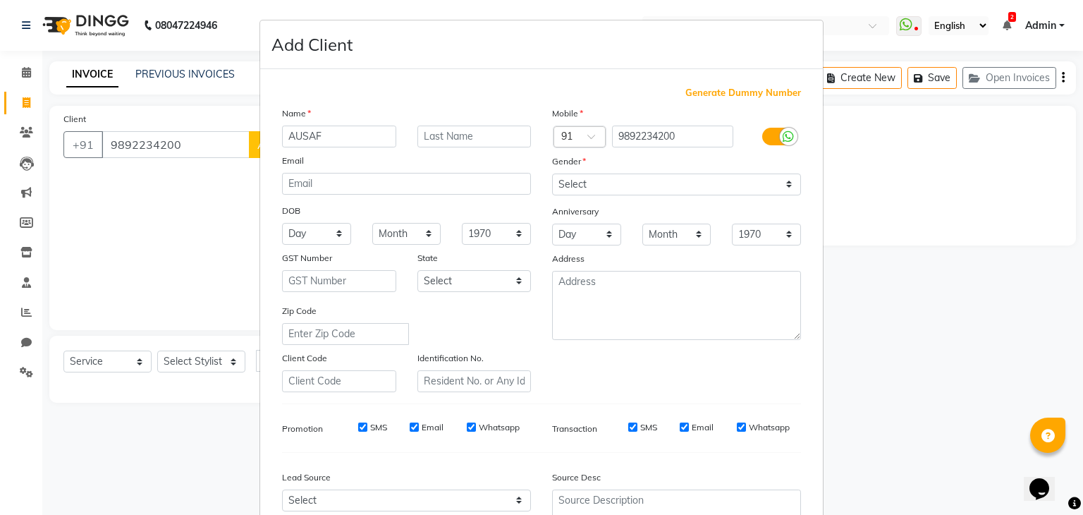
type input "AUSAF"
click at [430, 135] on input "text" at bounding box center [475, 137] width 114 height 22
type input ","
click at [603, 188] on select "Select Male Female Other Prefer Not To Say" at bounding box center [676, 185] width 249 height 22
select select "male"
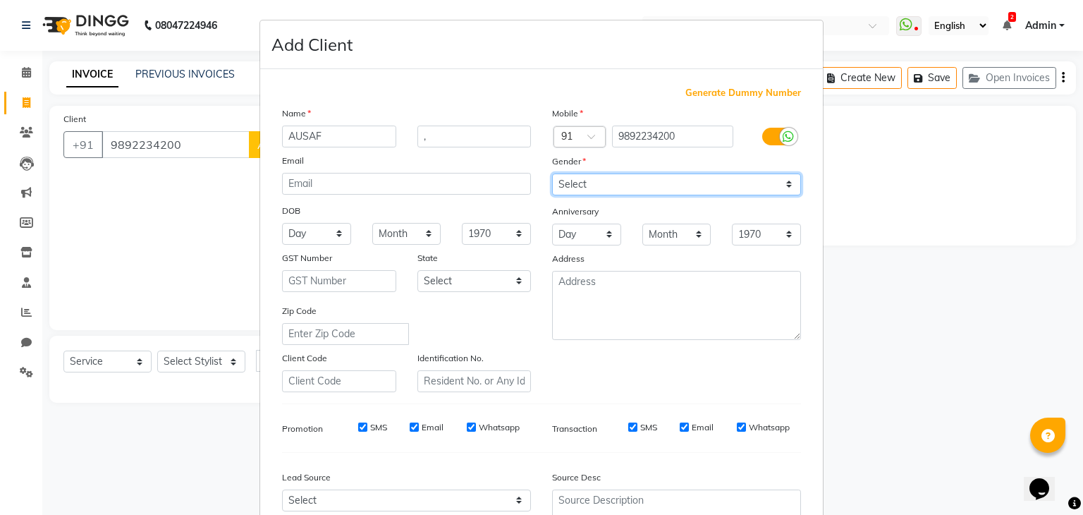
click at [552, 174] on select "Select Male Female Other Prefer Not To Say" at bounding box center [676, 185] width 249 height 22
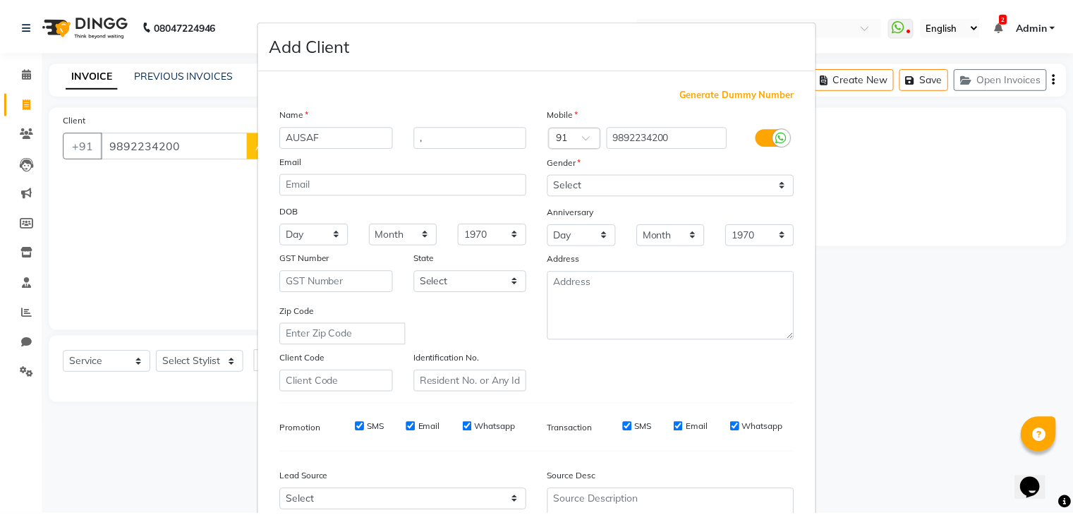
scroll to position [143, 0]
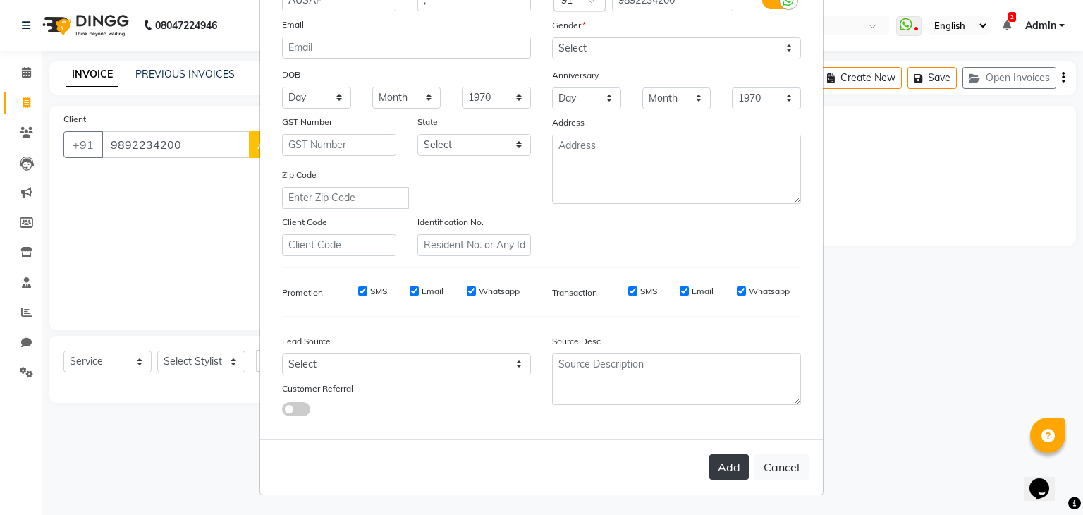
click at [723, 470] on button "Add" at bounding box center [729, 466] width 39 height 25
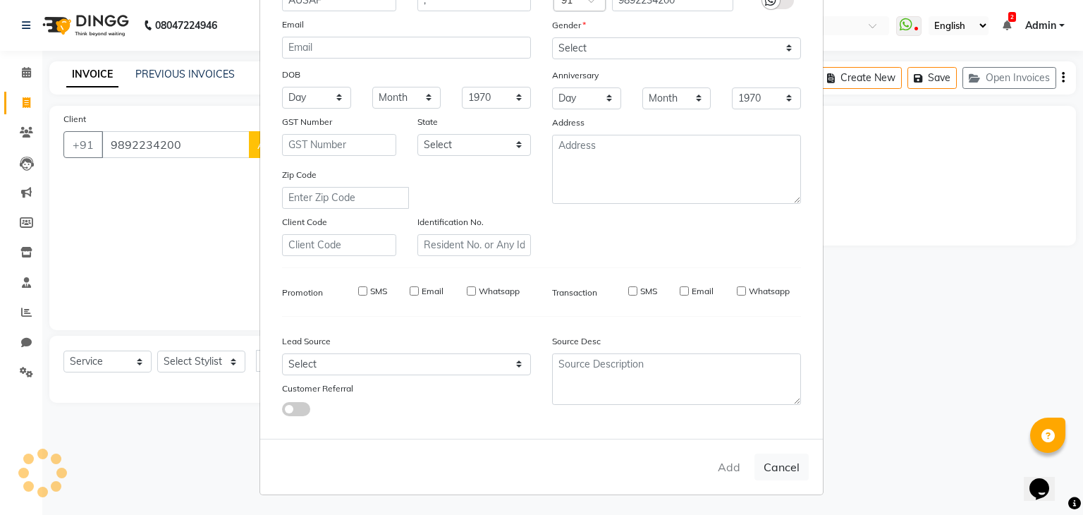
select select
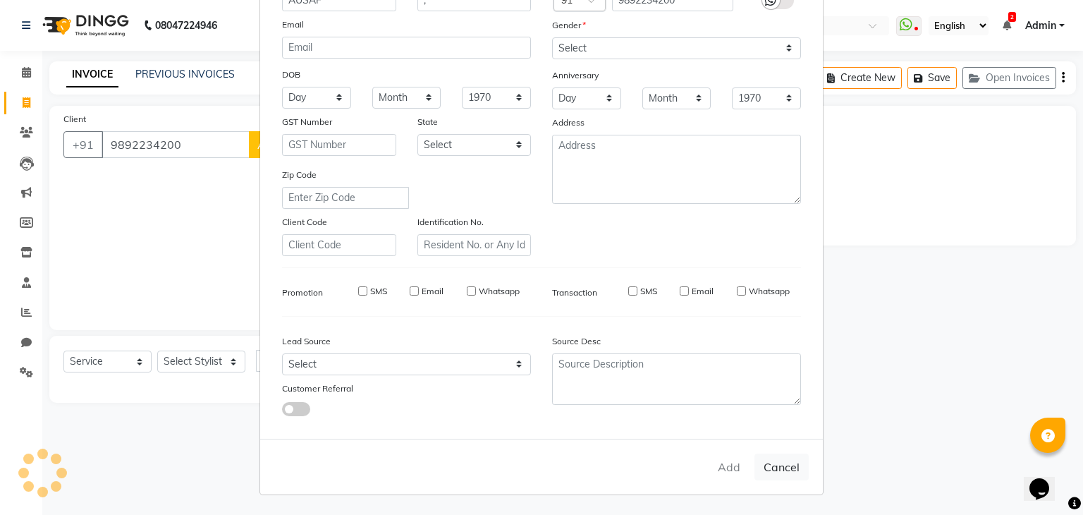
select select
checkbox input "false"
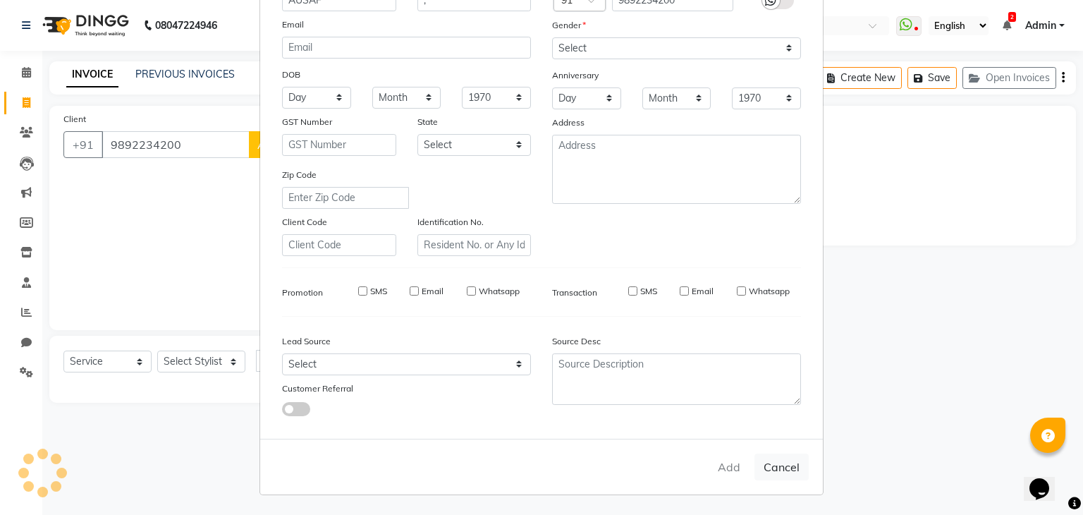
checkbox input "false"
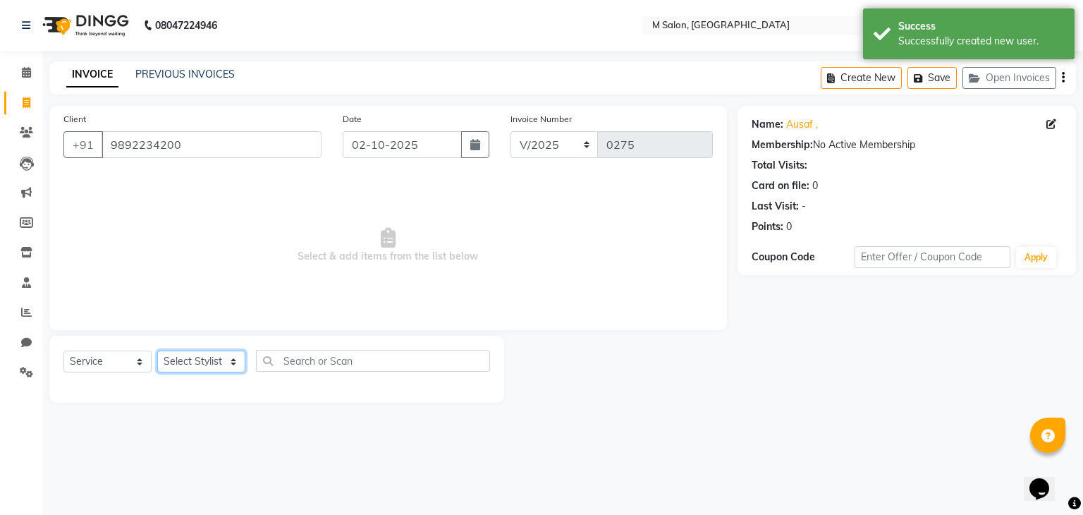
click at [178, 365] on select "Select Stylist Admin Atik AZHAR Heena Owner Manish Owner Rima Solanki Poonam he…" at bounding box center [201, 362] width 88 height 22
select select "93550"
click at [157, 351] on select "Select Stylist Admin Atik AZHAR Heena Owner Manish Owner Rima Solanki Poonam he…" at bounding box center [201, 362] width 88 height 22
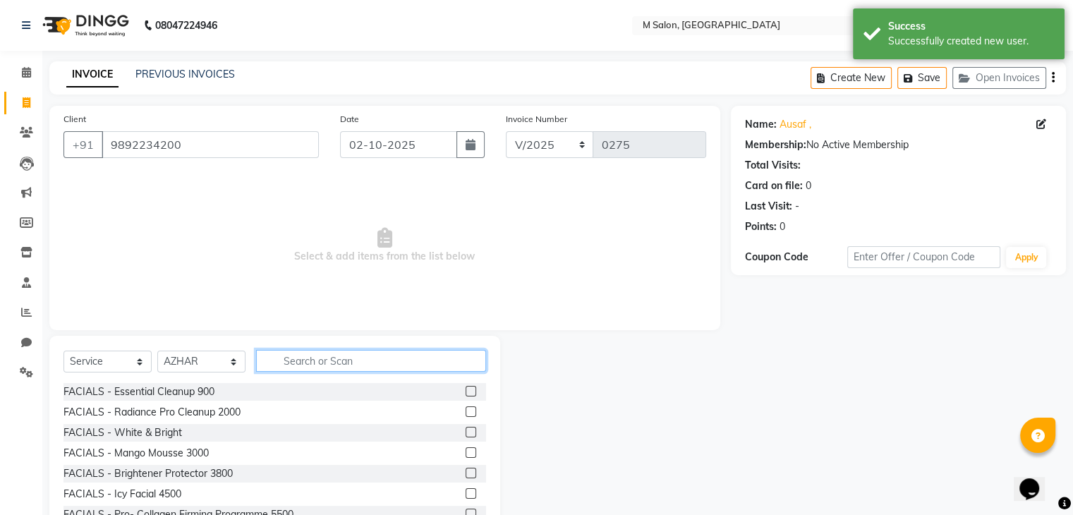
click at [300, 350] on input "text" at bounding box center [371, 361] width 230 height 22
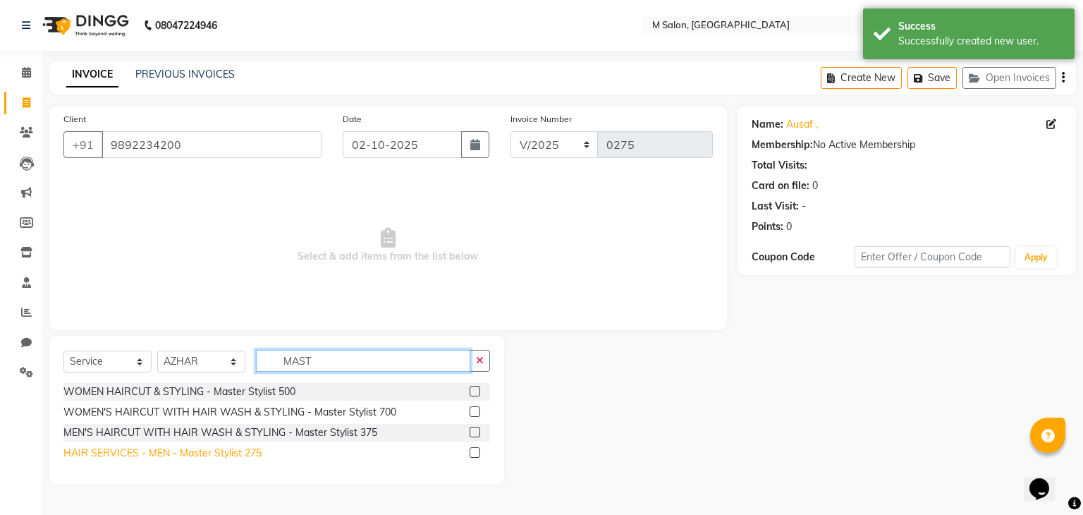
type input "MAST"
click at [229, 455] on div "HAIR SERVICES - MEN - Master Stylist 275" at bounding box center [162, 453] width 198 height 15
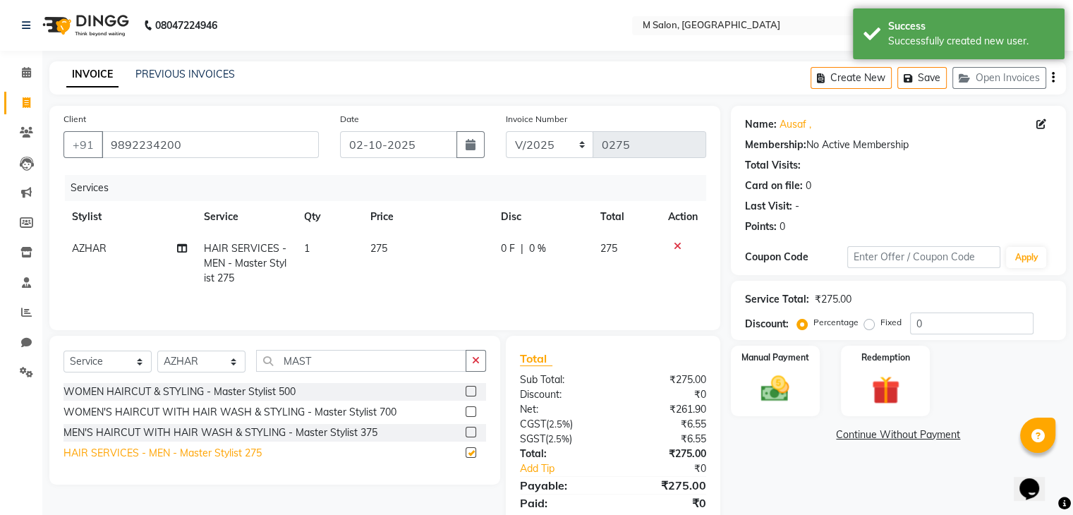
checkbox input "false"
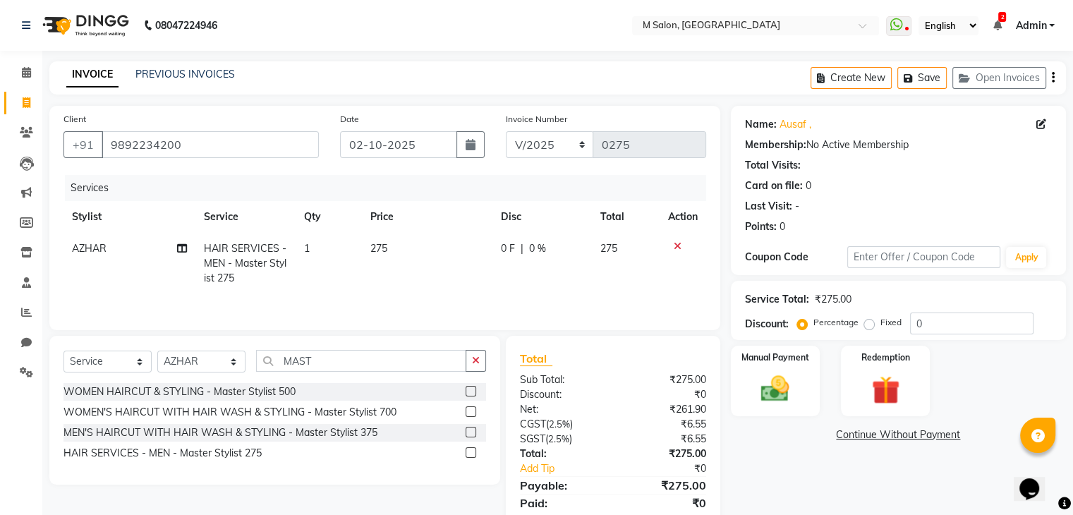
click at [502, 250] on span "0 F" at bounding box center [508, 248] width 14 height 15
select select "93550"
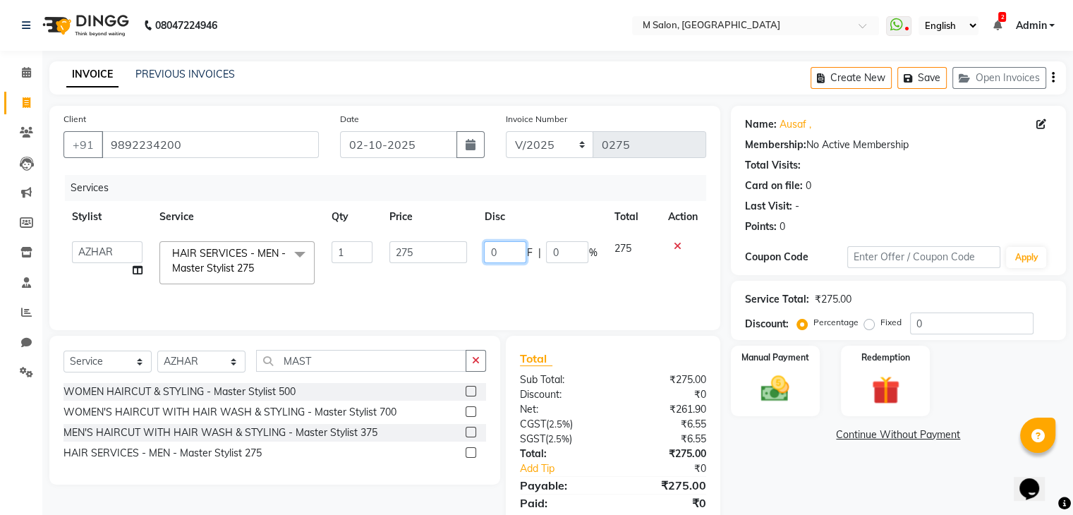
click at [518, 252] on input "0" at bounding box center [505, 252] width 42 height 22
type input "75"
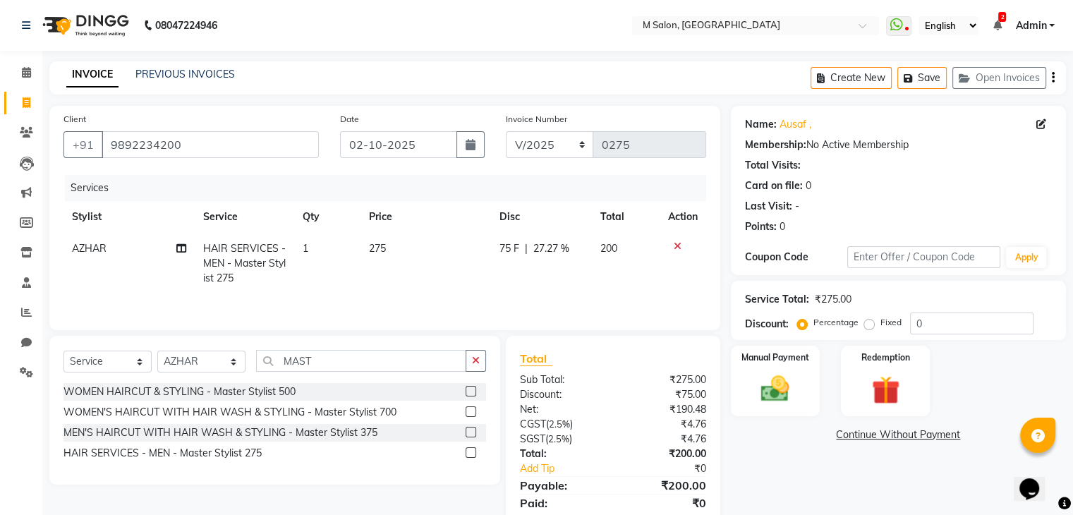
click at [568, 283] on td "75 F | 27.27 %" at bounding box center [541, 263] width 102 height 61
select select "93550"
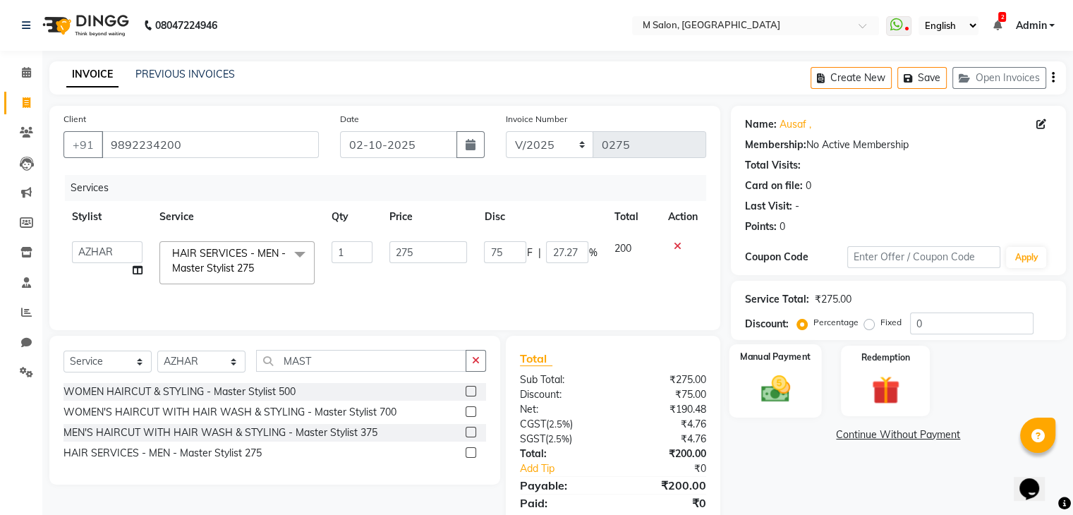
click at [782, 367] on div "Manual Payment" at bounding box center [775, 380] width 92 height 73
click at [961, 432] on span "UPI" at bounding box center [958, 435] width 22 height 16
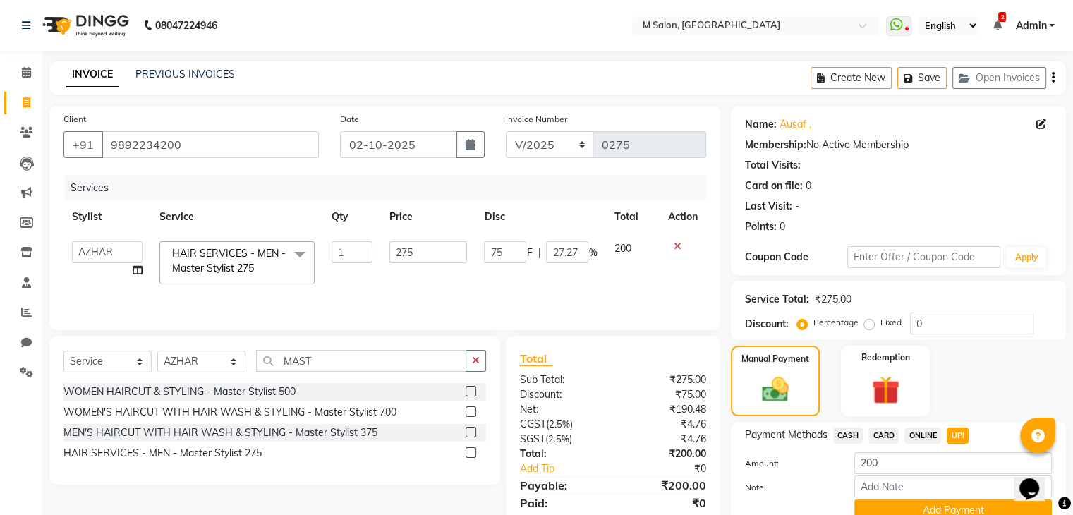
scroll to position [57, 0]
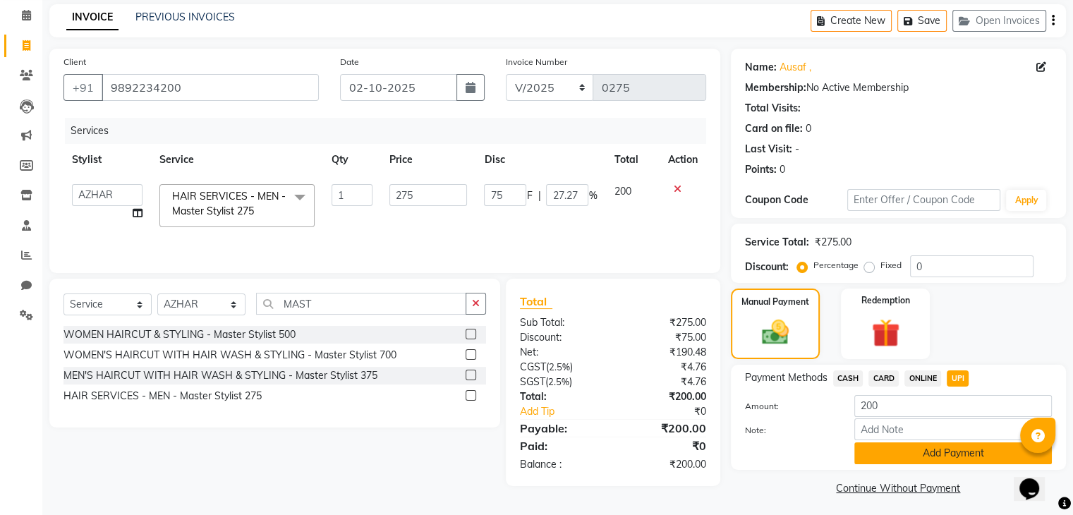
click at [940, 444] on button "Add Payment" at bounding box center [952, 453] width 197 height 22
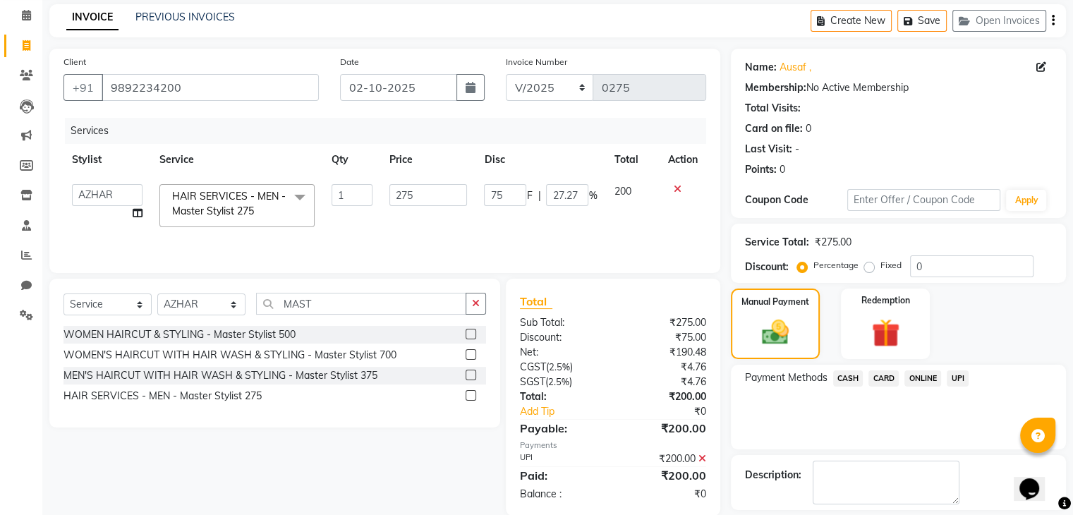
scroll to position [121, 0]
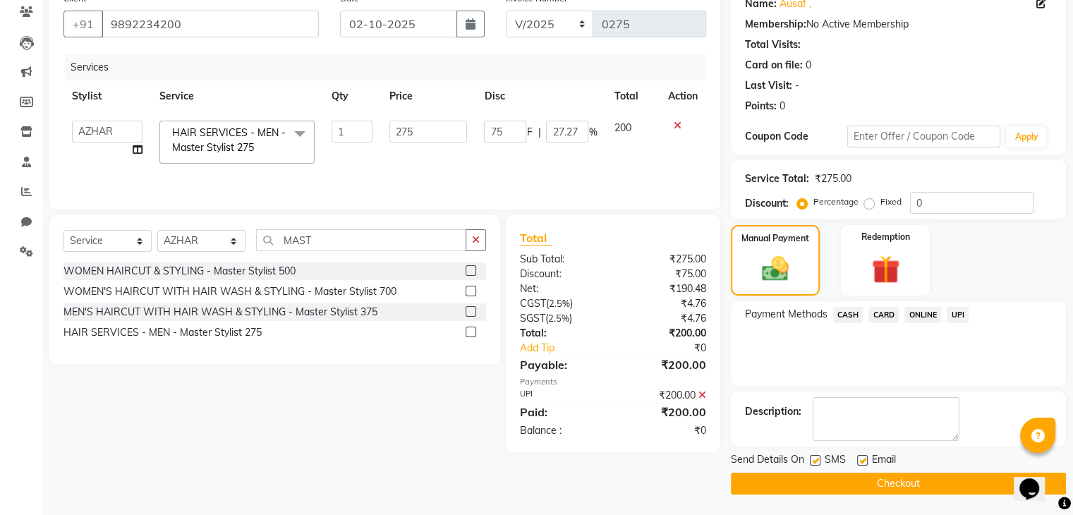
click at [895, 485] on button "Checkout" at bounding box center [898, 484] width 335 height 22
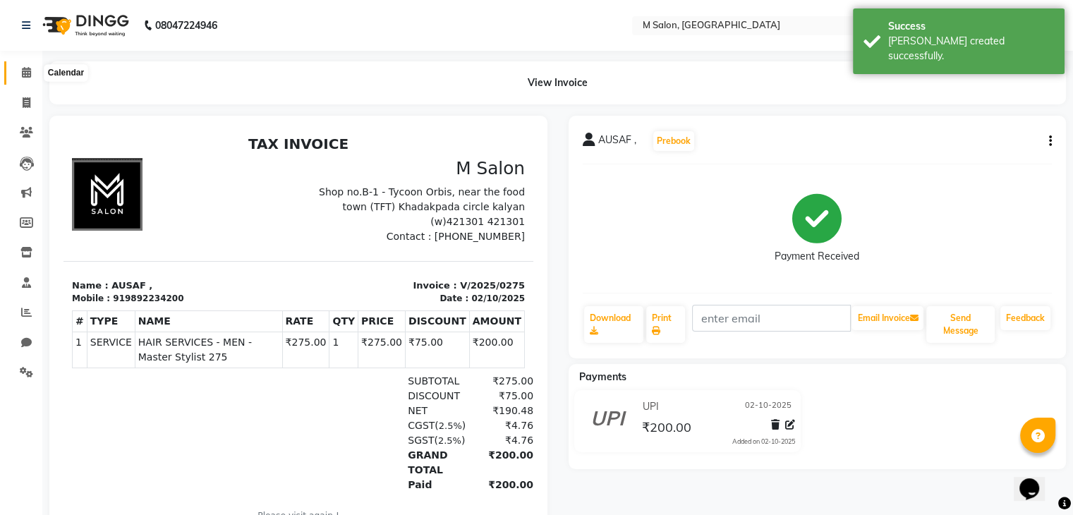
click at [25, 68] on icon at bounding box center [26, 72] width 9 height 11
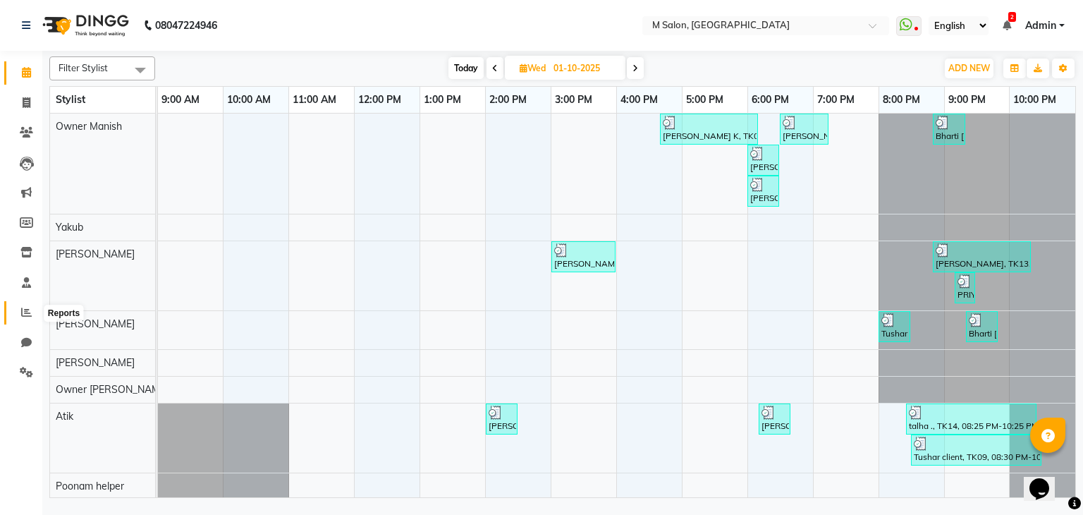
click at [17, 311] on span at bounding box center [26, 313] width 25 height 16
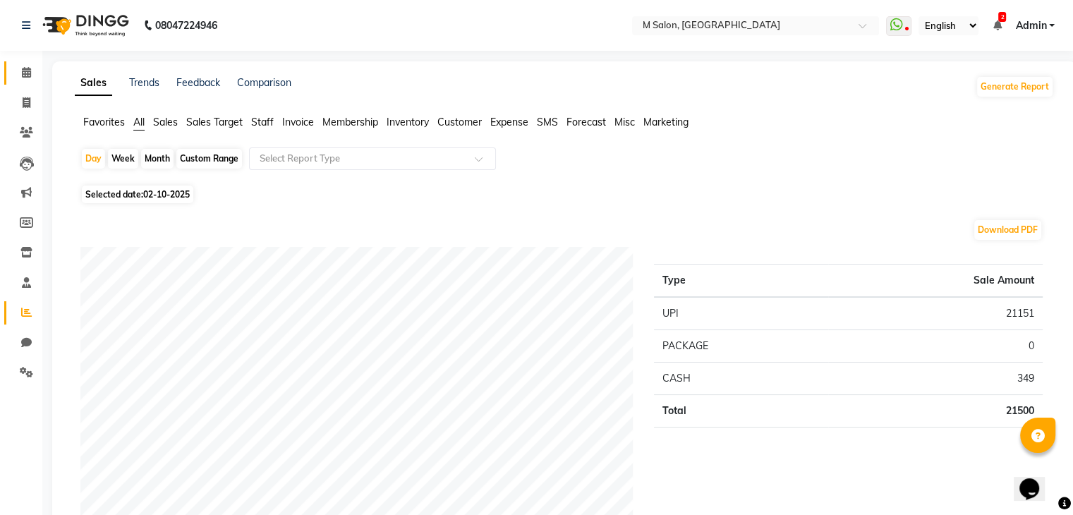
click at [25, 81] on link "Calendar" at bounding box center [21, 72] width 34 height 23
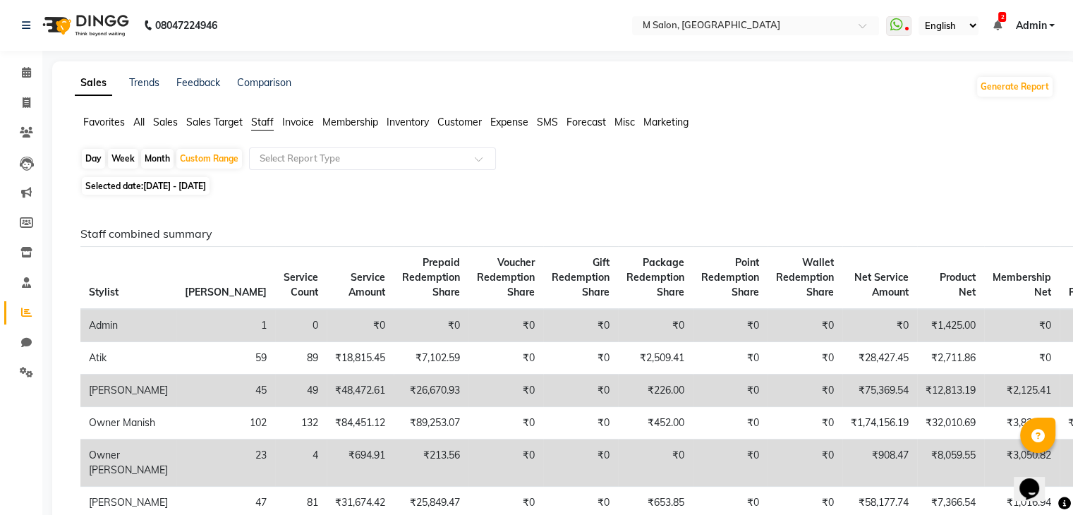
click at [95, 153] on div "Day" at bounding box center [93, 159] width 23 height 20
select select "9"
select select "2025"
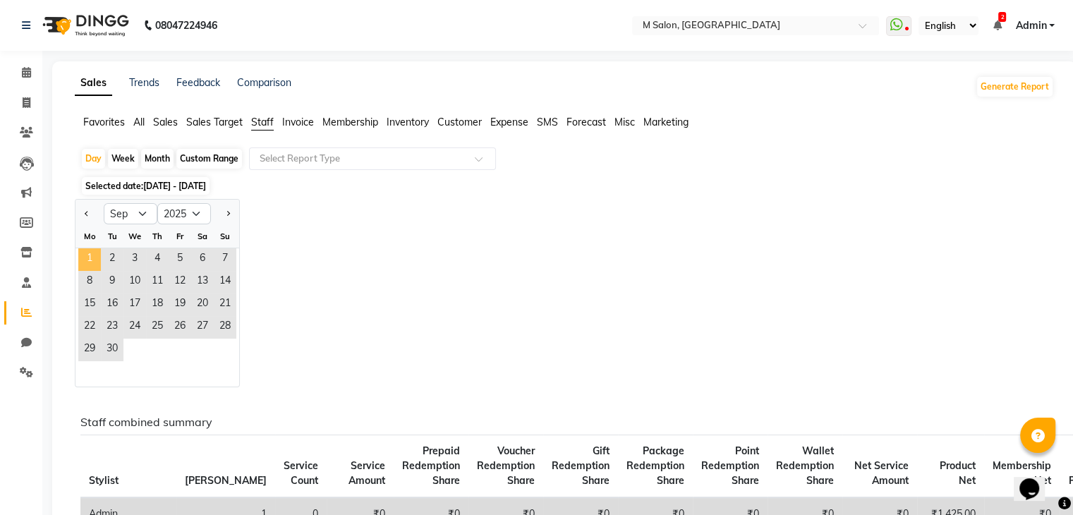
click at [99, 257] on span "1" at bounding box center [89, 259] width 23 height 23
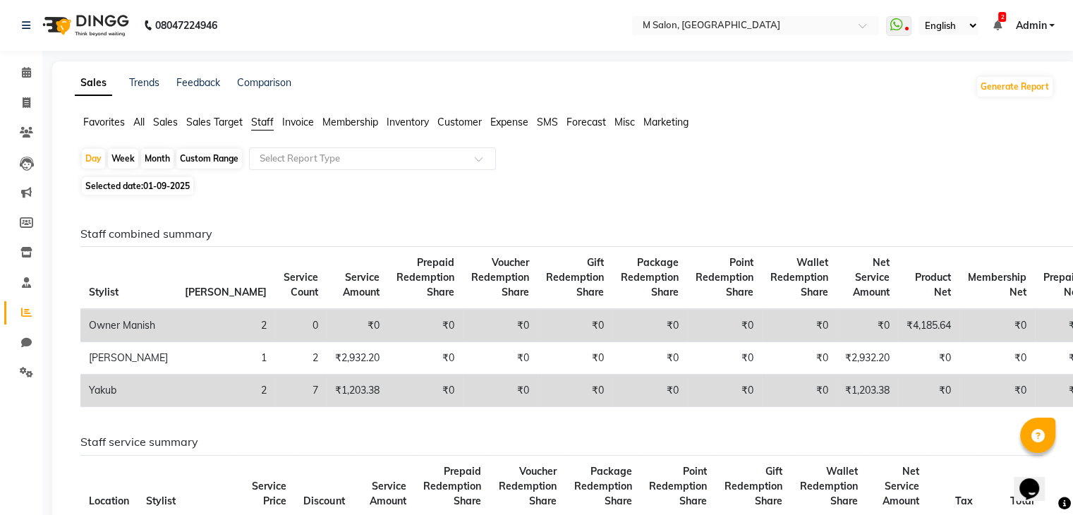
click at [163, 181] on span "01-09-2025" at bounding box center [166, 186] width 47 height 11
select select "9"
select select "2025"
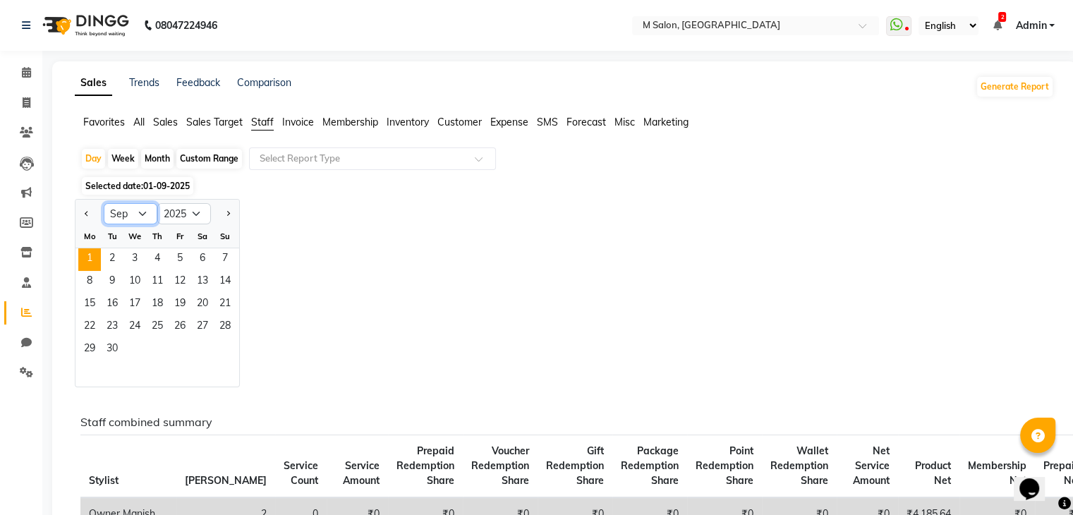
click at [118, 219] on select "Jan Feb Mar Apr May Jun [DATE] Aug Sep Oct Nov Dec" at bounding box center [131, 213] width 54 height 21
select select "10"
click at [104, 203] on select "Jan Feb Mar Apr May Jun [DATE] Aug Sep Oct Nov Dec" at bounding box center [131, 213] width 54 height 21
click at [141, 256] on span "1" at bounding box center [134, 259] width 23 height 23
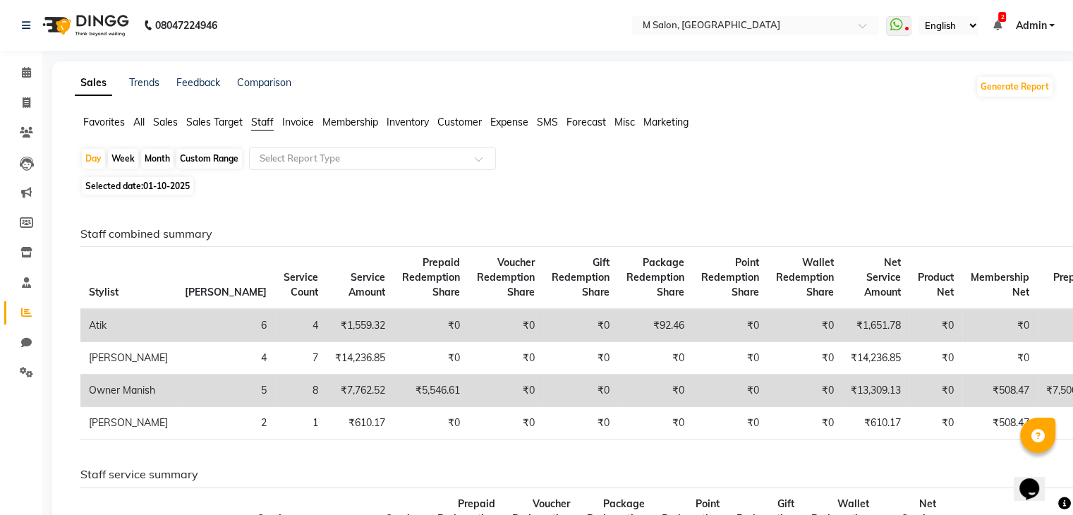
click at [552, 281] on span "Gift Redemption Share" at bounding box center [581, 277] width 58 height 42
click at [25, 81] on link "Calendar" at bounding box center [21, 72] width 34 height 23
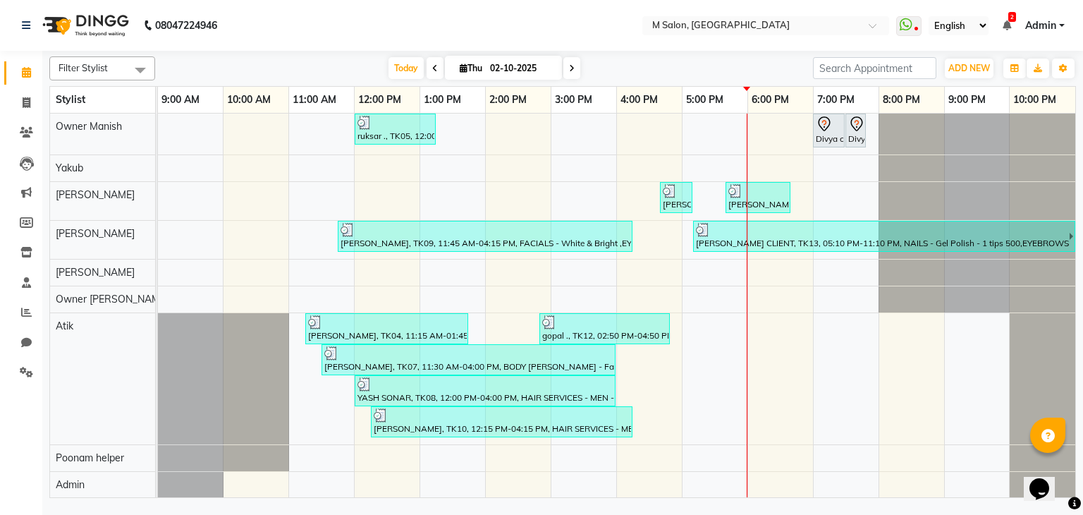
click at [431, 74] on span at bounding box center [435, 68] width 17 height 22
type input "01-10-2025"
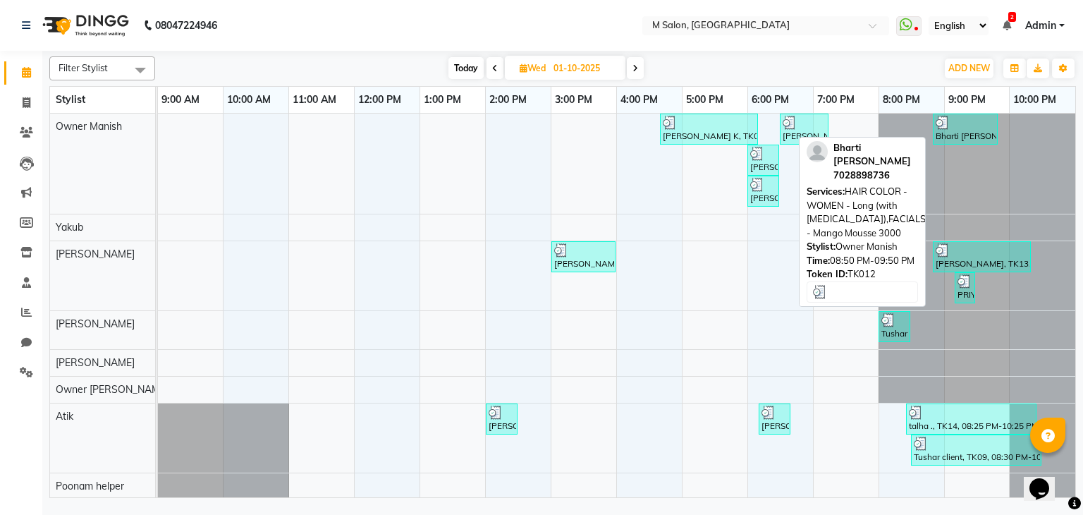
click at [966, 130] on div "Bharti [PERSON_NAME], TK12, 08:50 PM-09:50 PM, HAIR COLOR - WOMEN - Long (with …" at bounding box center [966, 129] width 62 height 27
select select "3"
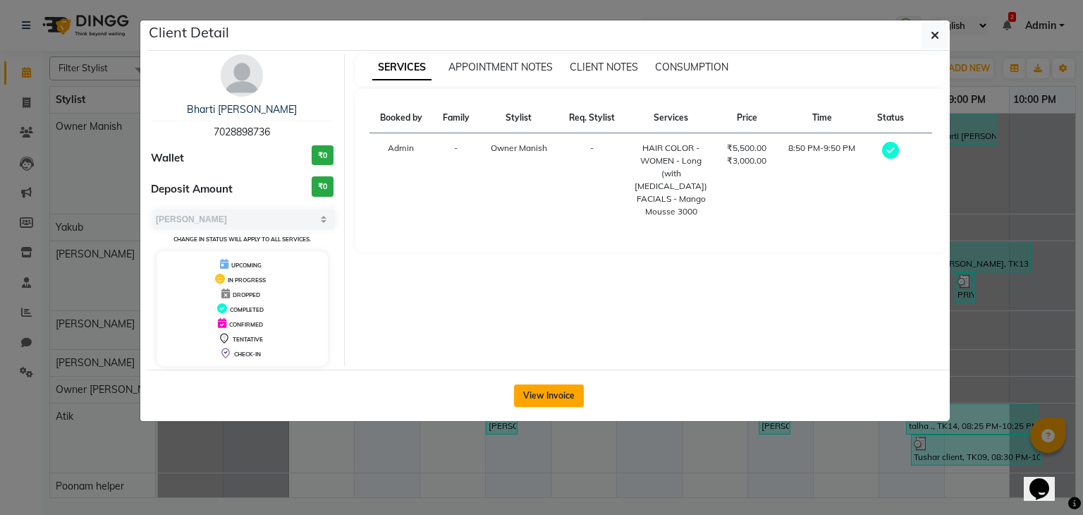
click at [536, 394] on button "View Invoice" at bounding box center [549, 395] width 70 height 23
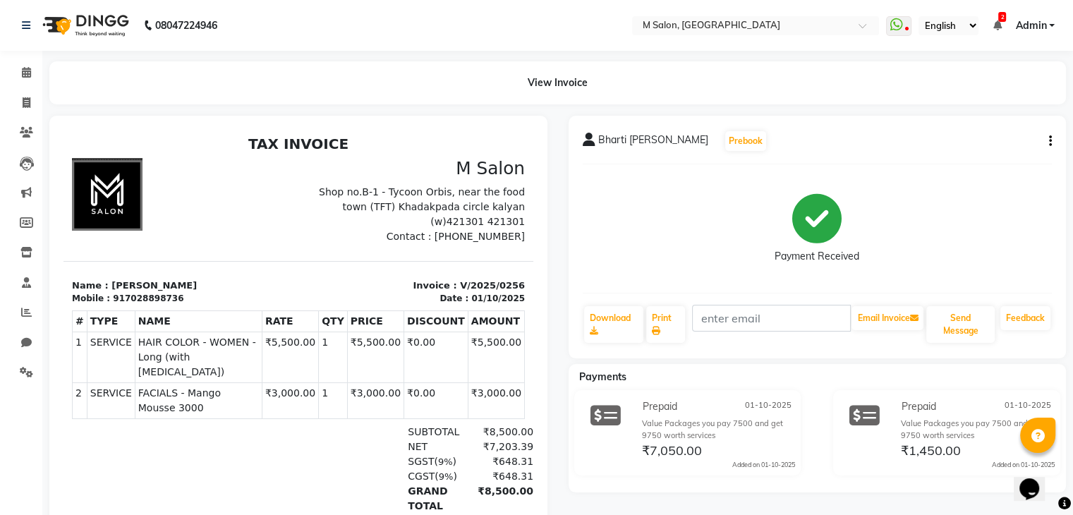
click at [1049, 142] on icon "button" at bounding box center [1050, 141] width 3 height 1
click at [977, 139] on div "Edit Item Staff" at bounding box center [979, 142] width 97 height 18
select select "86896"
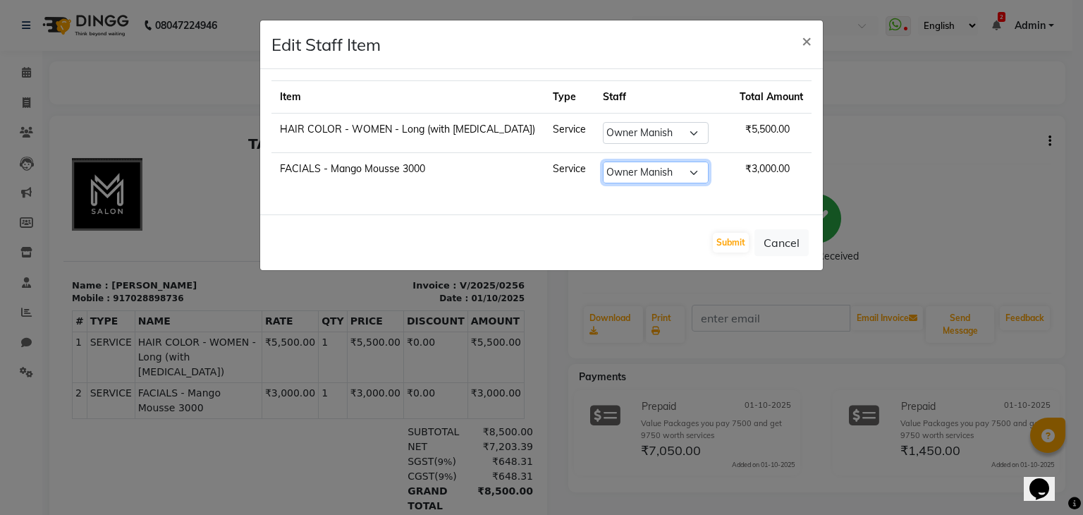
click at [647, 176] on select "Select Admin Atik [PERSON_NAME] Owner Manish Owner [PERSON_NAME] Poonam helper …" at bounding box center [656, 173] width 106 height 22
select select "87586"
click at [603, 162] on select "Select Admin Atik [PERSON_NAME] Owner Manish Owner [PERSON_NAME] Poonam helper …" at bounding box center [656, 173] width 106 height 22
click at [744, 249] on button "Submit" at bounding box center [731, 243] width 36 height 20
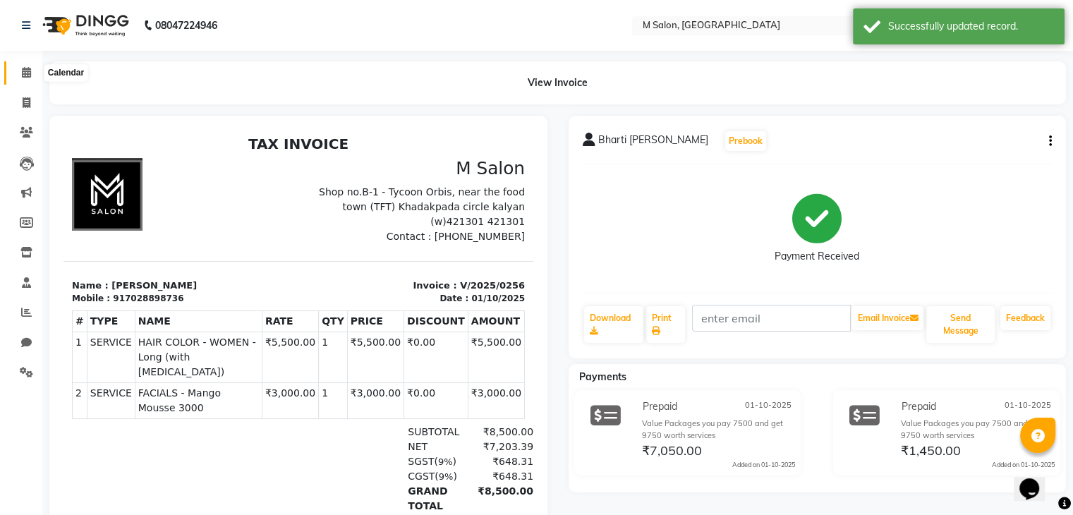
click at [35, 78] on span at bounding box center [26, 73] width 25 height 16
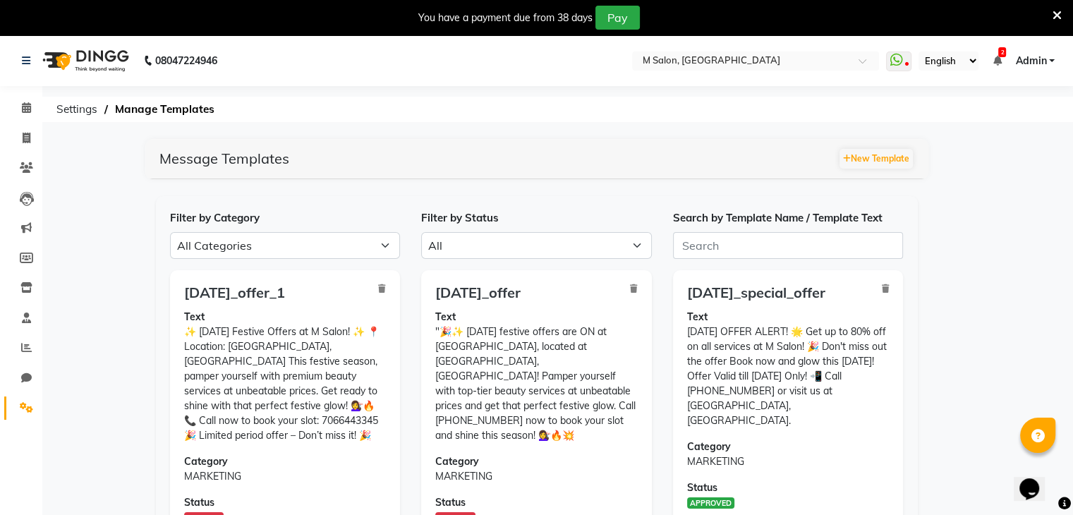
click at [1058, 13] on icon at bounding box center [1056, 15] width 9 height 13
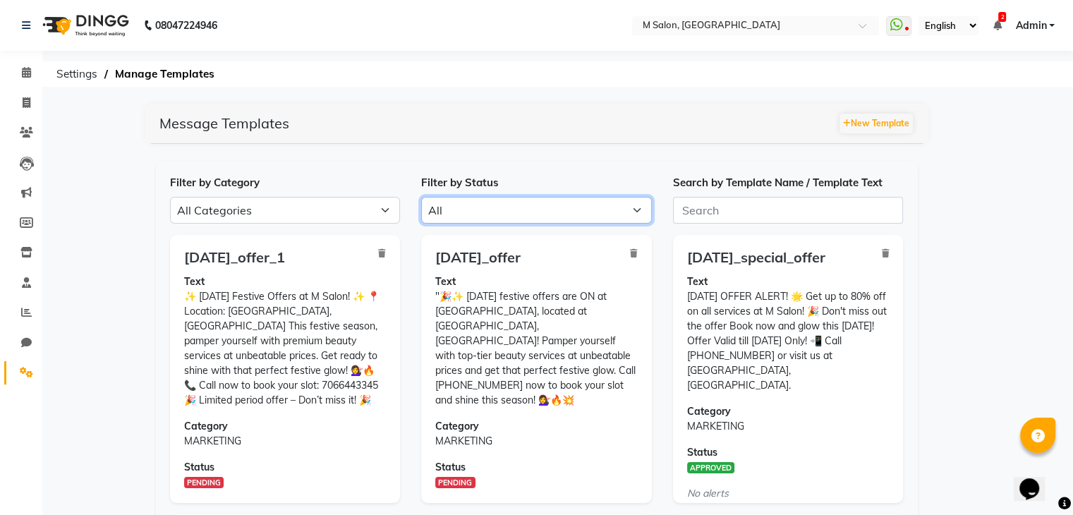
click at [558, 221] on select "All Approved Rejected Failed Pending" at bounding box center [536, 210] width 231 height 27
click at [421, 197] on select "All Approved Rejected Failed Pending" at bounding box center [536, 210] width 231 height 27
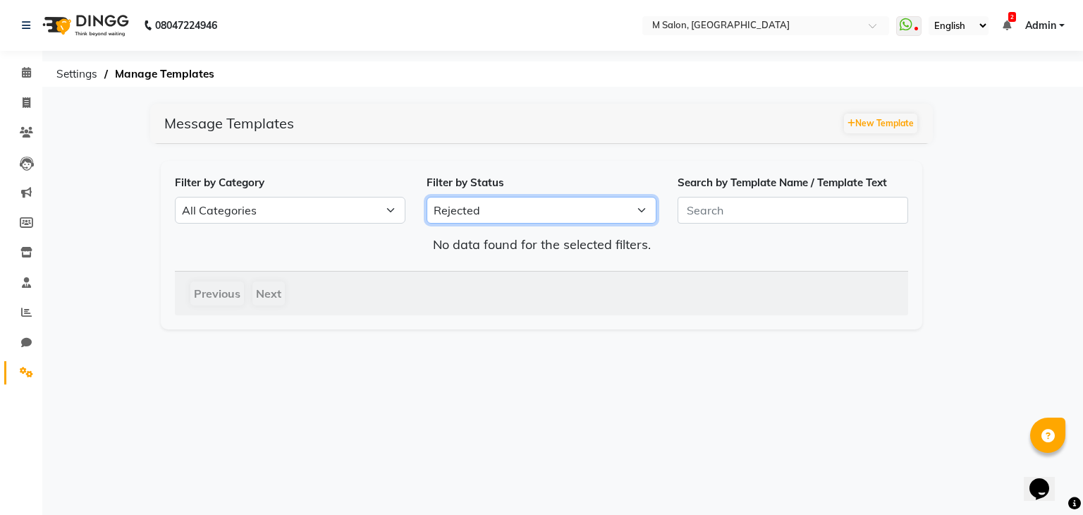
click at [564, 209] on select "All Approved Rejected Failed Pending" at bounding box center [542, 210] width 231 height 27
click at [427, 197] on select "All Approved Rejected Failed Pending" at bounding box center [542, 210] width 231 height 27
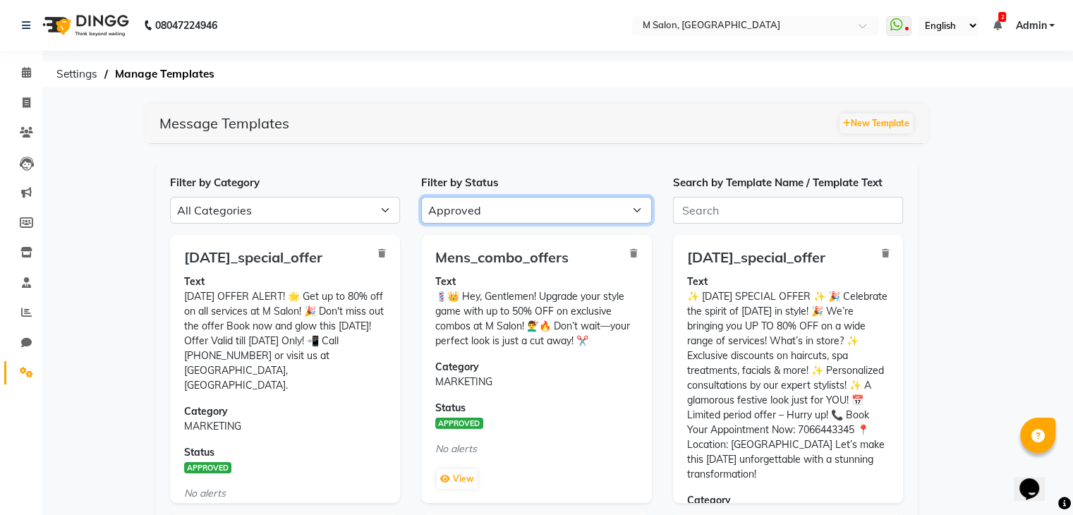
click at [553, 212] on select "All Approved Rejected Failed Pending" at bounding box center [536, 210] width 231 height 27
select select "PENDING"
click at [421, 197] on select "All Approved Rejected Failed Pending" at bounding box center [536, 210] width 231 height 27
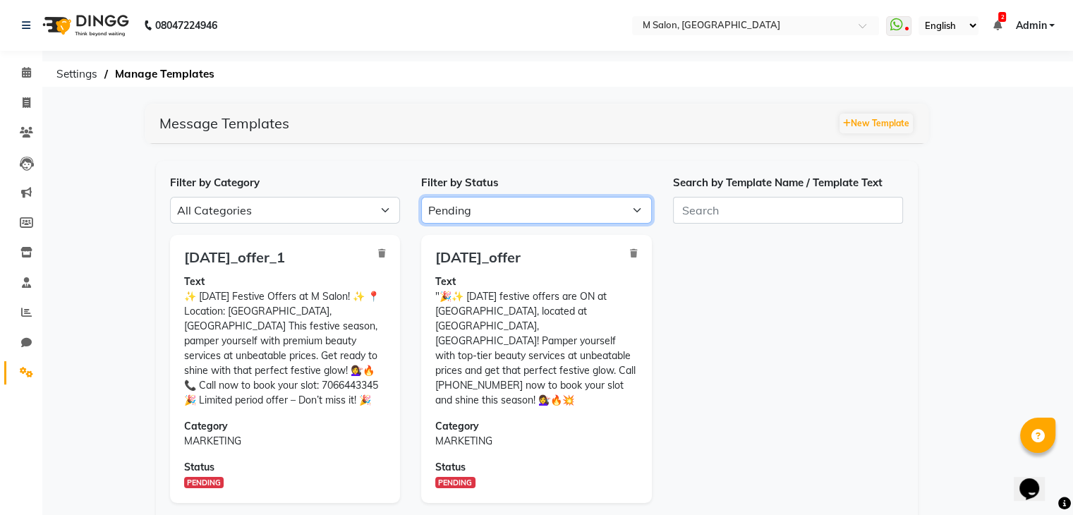
click at [515, 204] on select "All Approved Rejected Failed Pending" at bounding box center [536, 210] width 231 height 27
select select
click at [421, 197] on select "All Approved Rejected Failed Pending" at bounding box center [536, 210] width 231 height 27
